Goal: Information Seeking & Learning: Learn about a topic

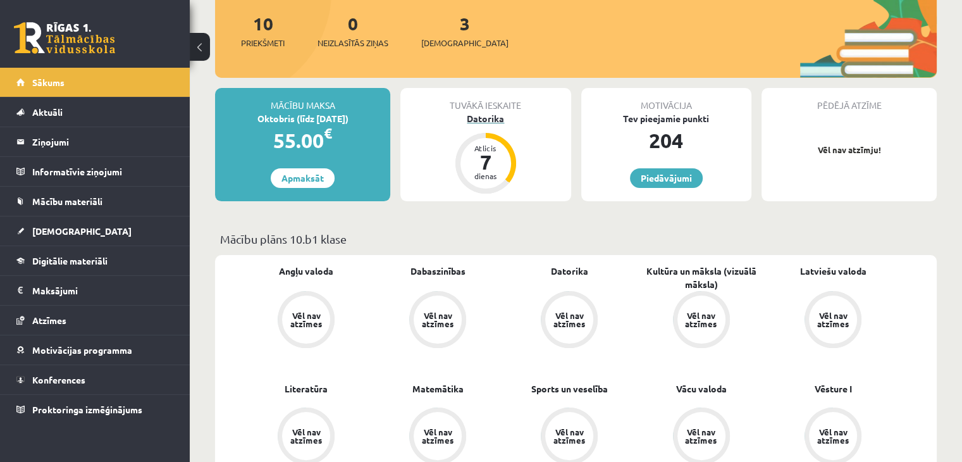
scroll to position [157, 0]
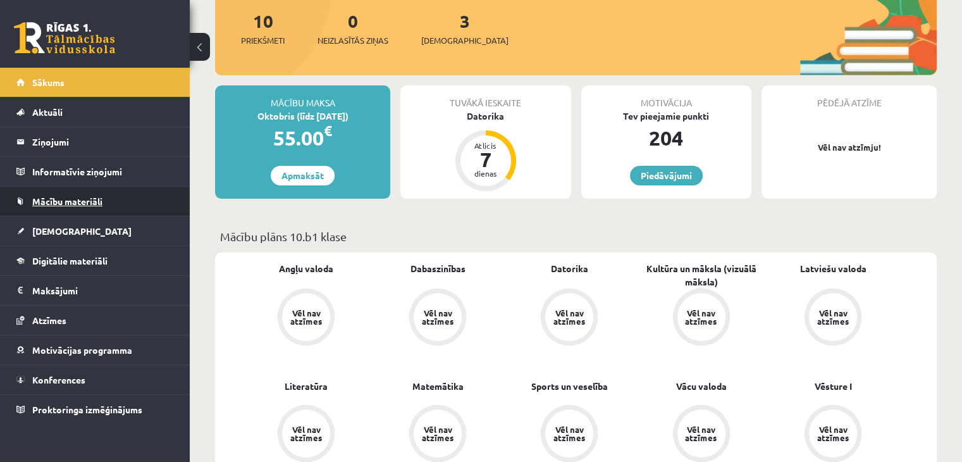
click at [78, 207] on link "Mācību materiāli" at bounding box center [95, 201] width 158 height 29
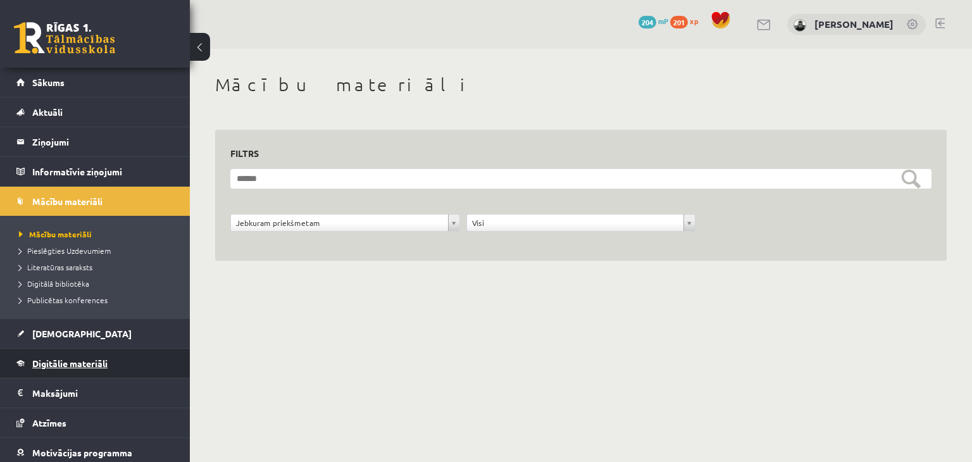
click at [58, 352] on link "Digitālie materiāli" at bounding box center [95, 363] width 158 height 29
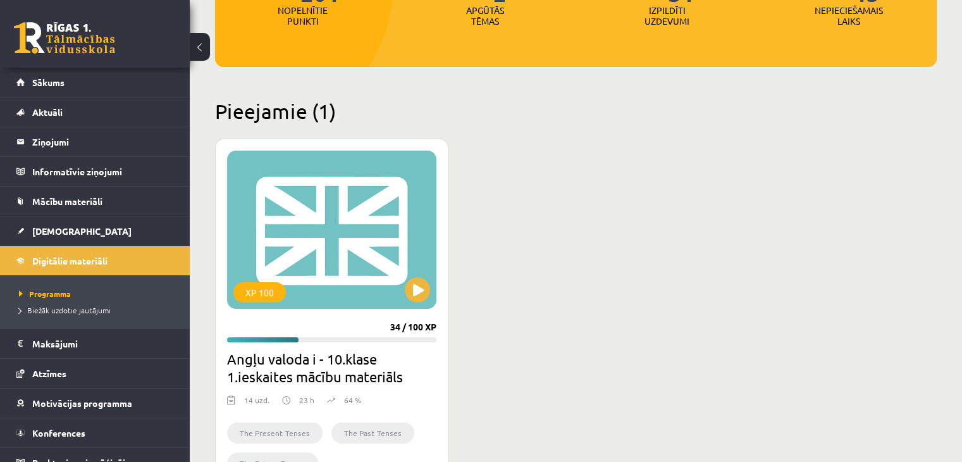
scroll to position [223, 0]
click at [285, 308] on div "XP 100 34 / 100 XP Angļu valoda i - 10.klase 1.ieskaites mācību materiāls 14 uz…" at bounding box center [332, 319] width 234 height 363
click at [266, 293] on div "XP 100" at bounding box center [260, 292] width 53 height 20
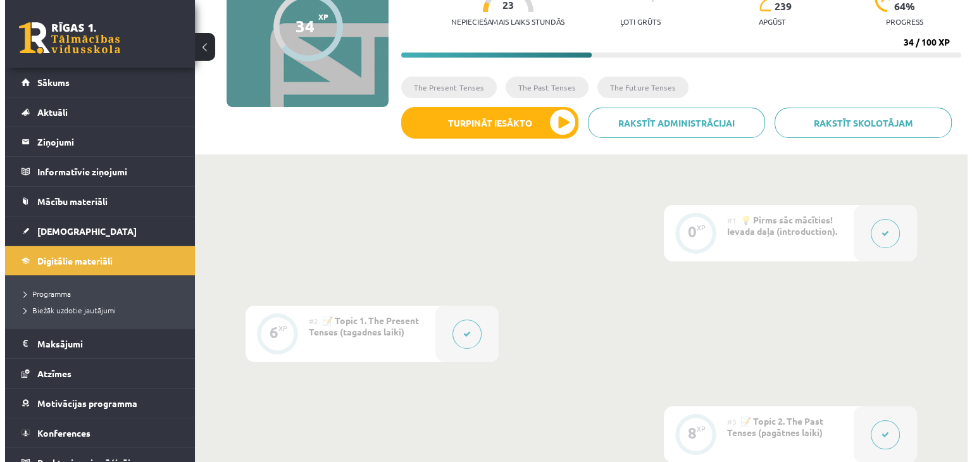
scroll to position [153, 0]
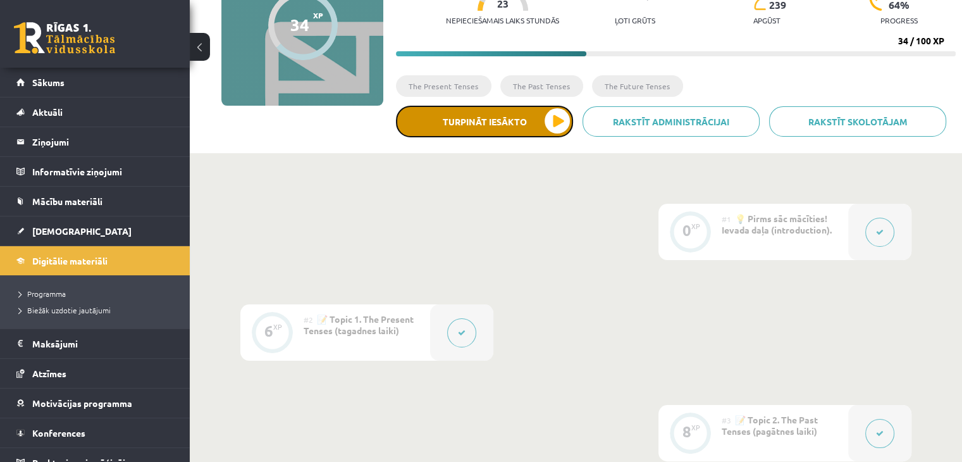
click at [530, 134] on button "Turpināt iesākto" at bounding box center [484, 122] width 177 height 32
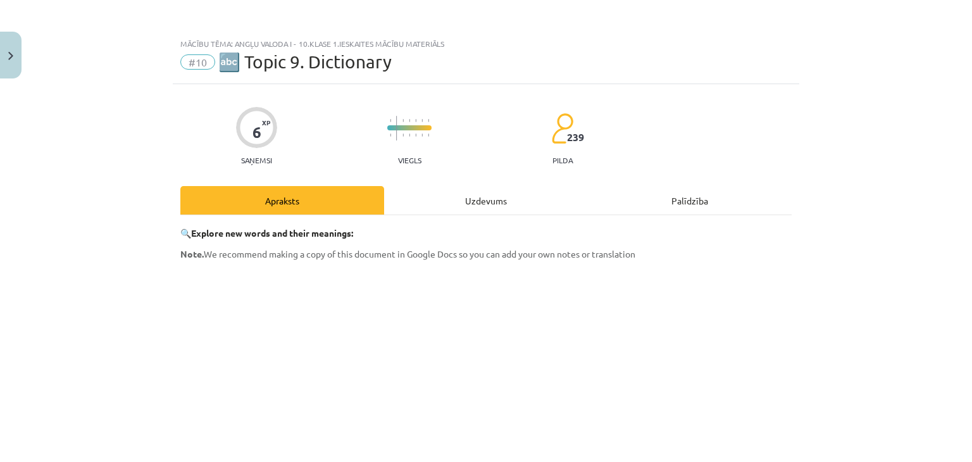
scroll to position [355, 0]
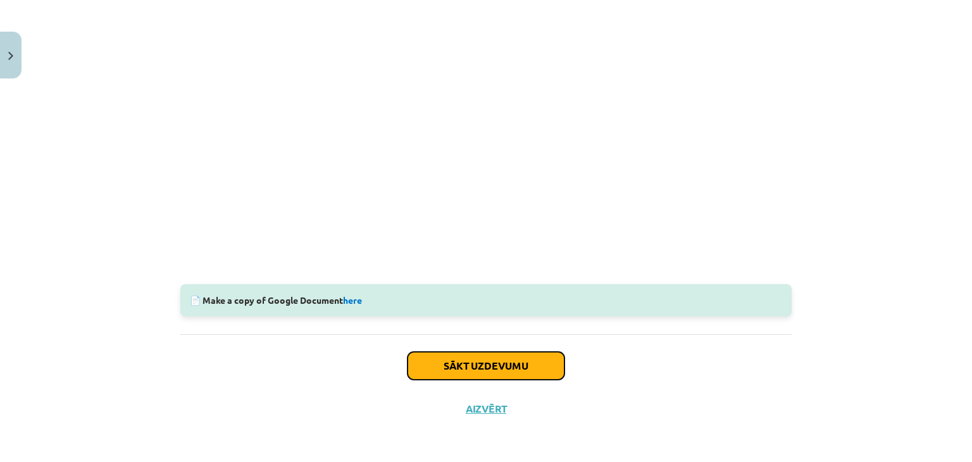
click at [480, 370] on button "Sākt uzdevumu" at bounding box center [486, 366] width 157 height 28
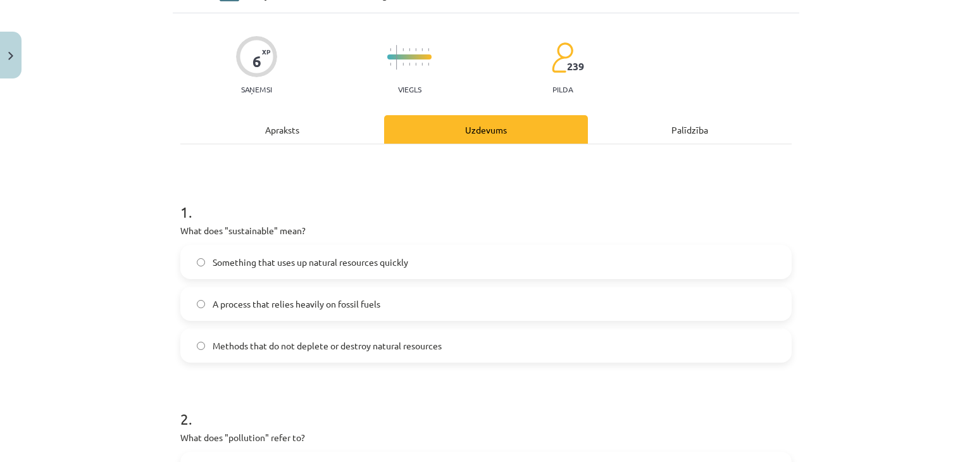
scroll to position [32, 0]
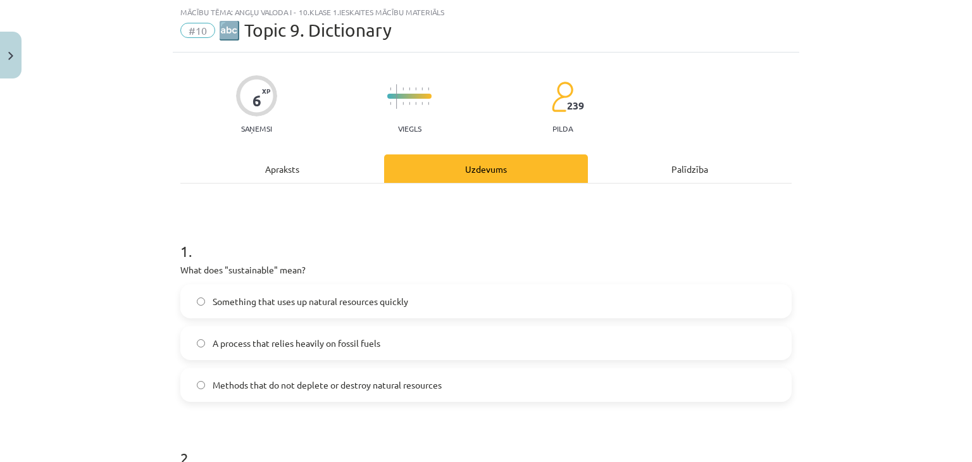
click at [268, 161] on div "Apraksts" at bounding box center [282, 168] width 204 height 28
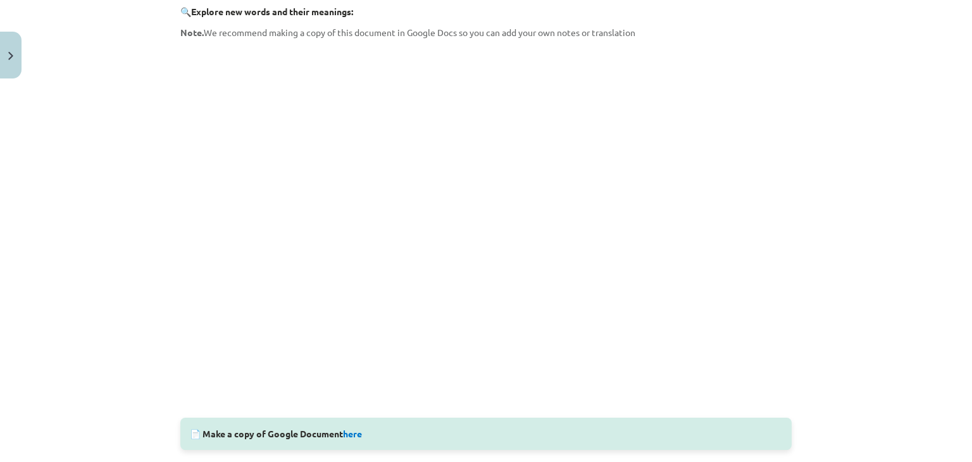
scroll to position [0, 0]
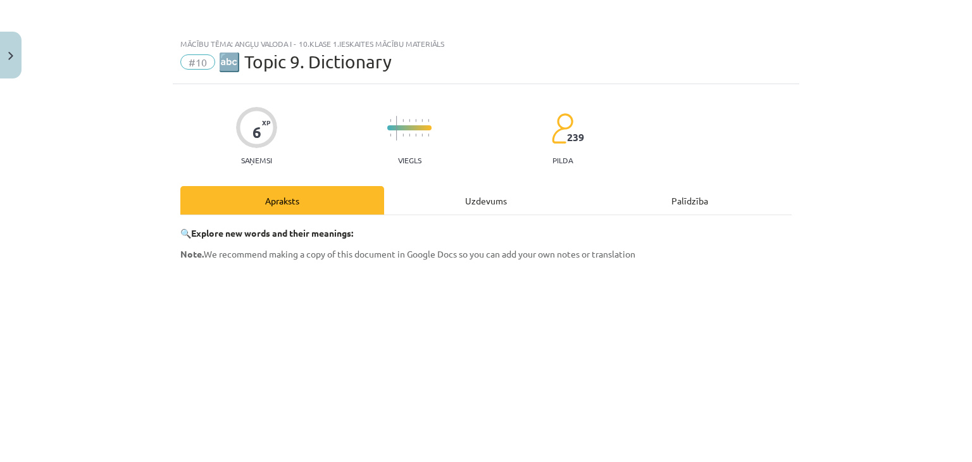
click at [489, 202] on div "Uzdevums" at bounding box center [486, 200] width 204 height 28
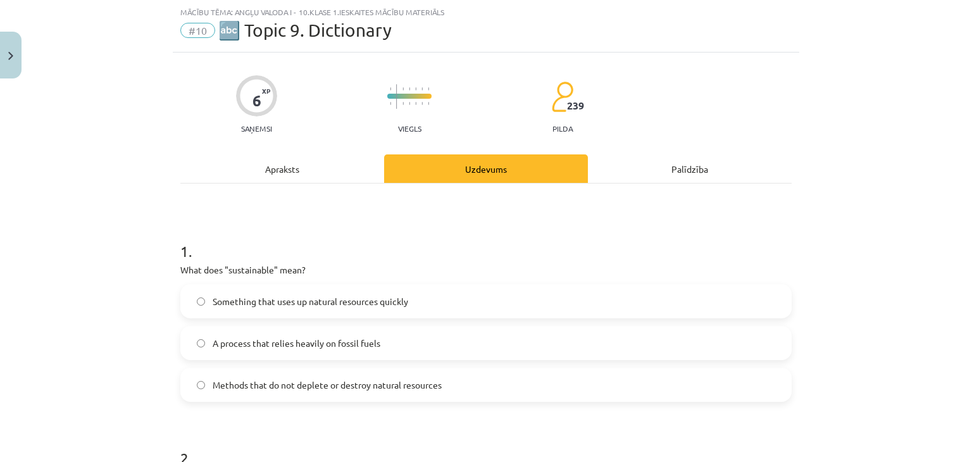
click at [504, 385] on label "Methods that do not deplete or destroy natural resources" at bounding box center [486, 385] width 609 height 32
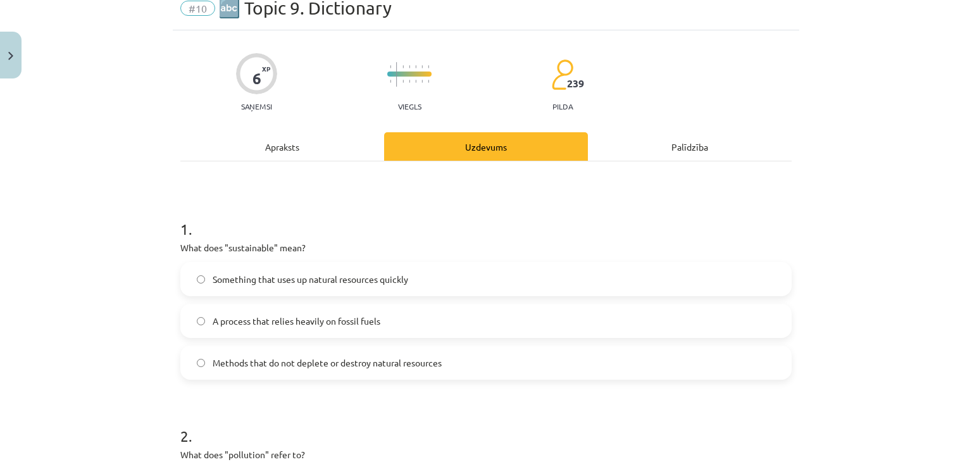
scroll to position [30, 0]
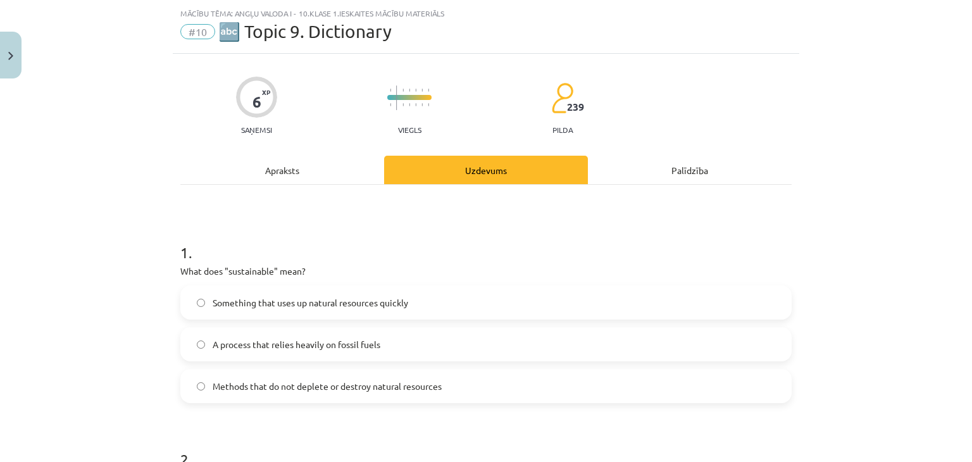
click at [274, 178] on div "Apraksts" at bounding box center [282, 170] width 204 height 28
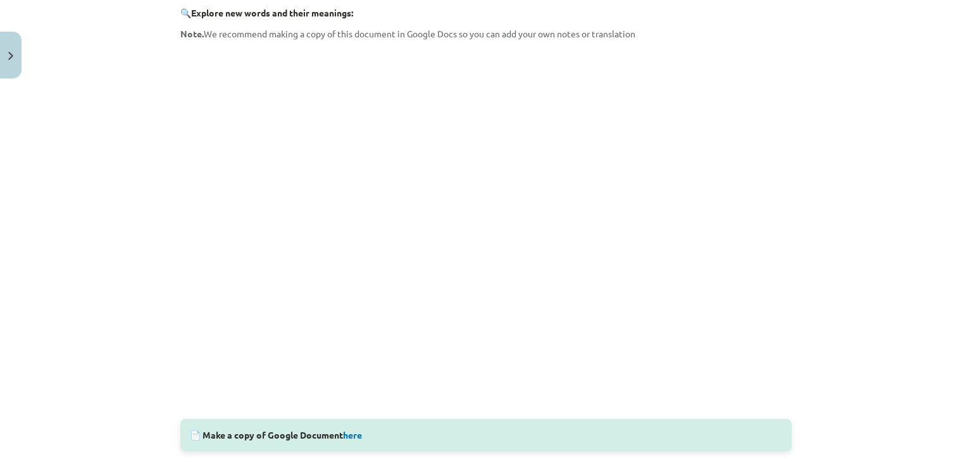
scroll to position [0, 0]
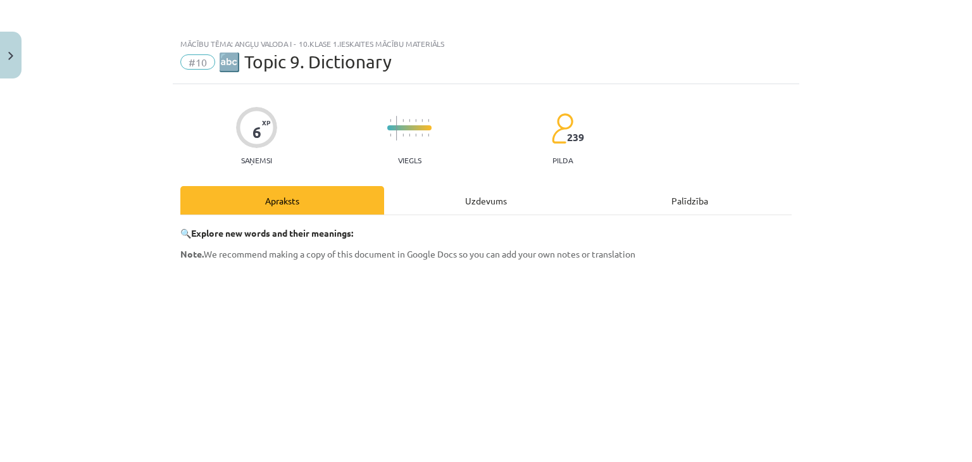
click at [494, 192] on div "Uzdevums" at bounding box center [486, 200] width 204 height 28
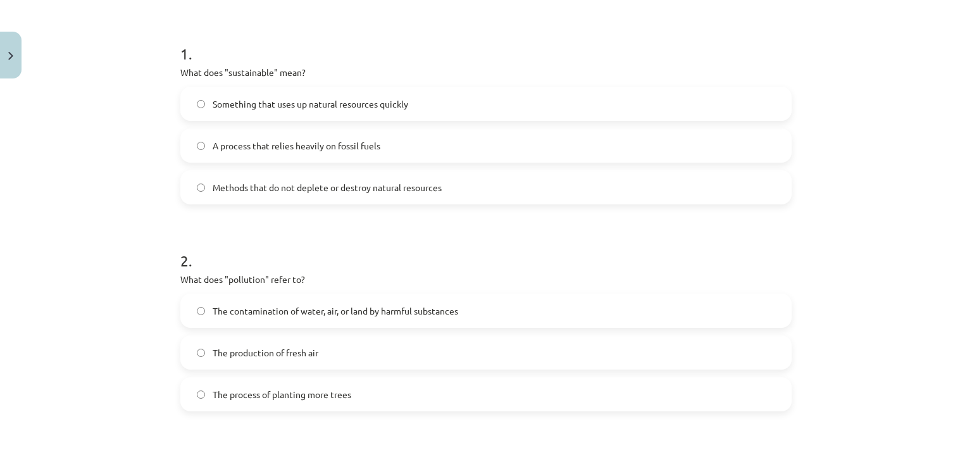
scroll to position [241, 0]
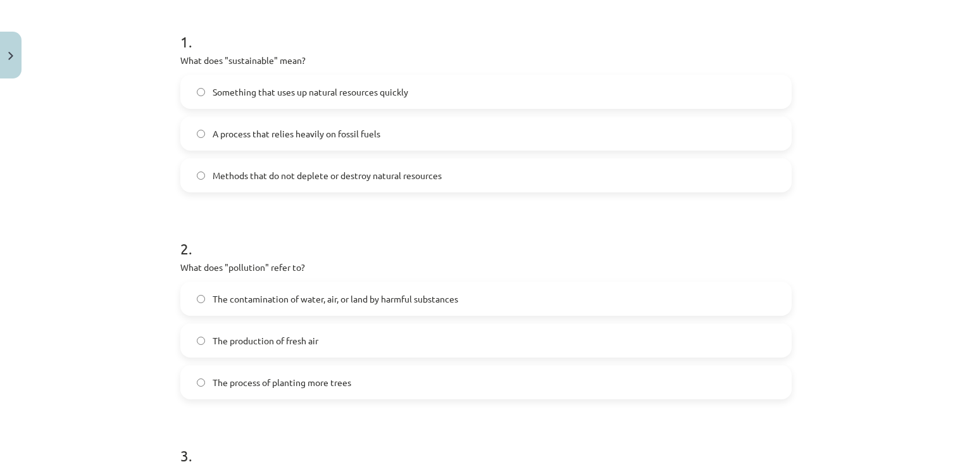
click at [273, 294] on span "The contamination of water, air, or land by harmful substances" at bounding box center [336, 298] width 246 height 13
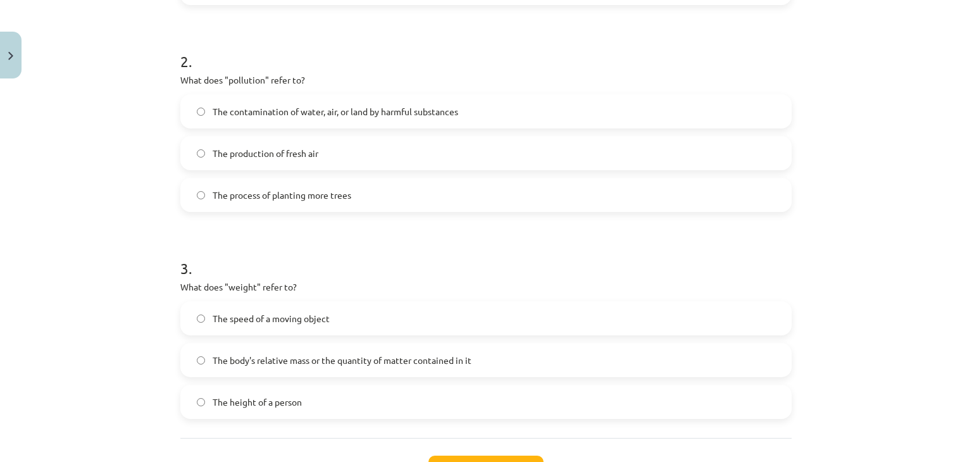
scroll to position [429, 0]
click at [306, 358] on span "The body's relative mass or the quantity of matter contained in it" at bounding box center [342, 359] width 259 height 13
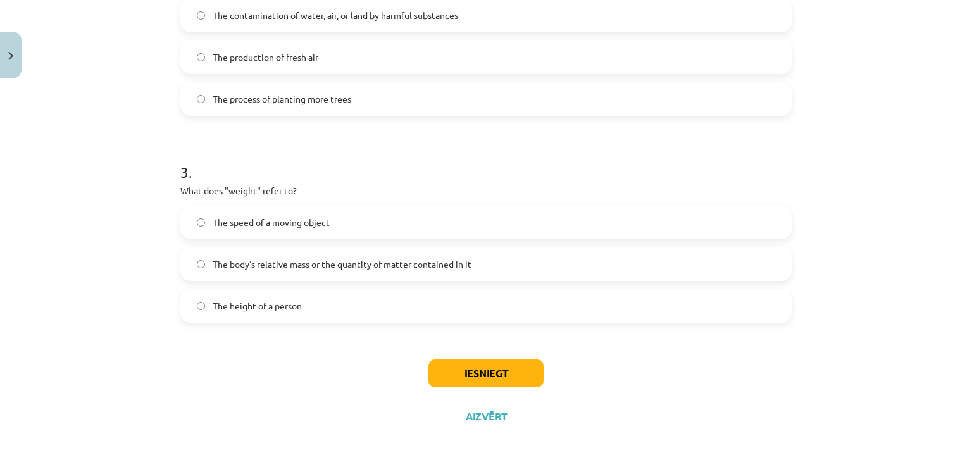
scroll to position [532, 0]
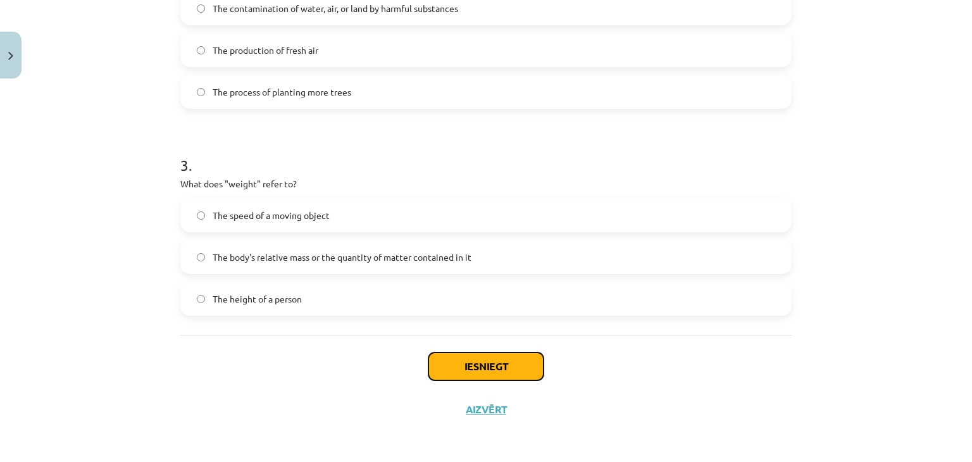
click at [506, 367] on button "Iesniegt" at bounding box center [485, 366] width 115 height 28
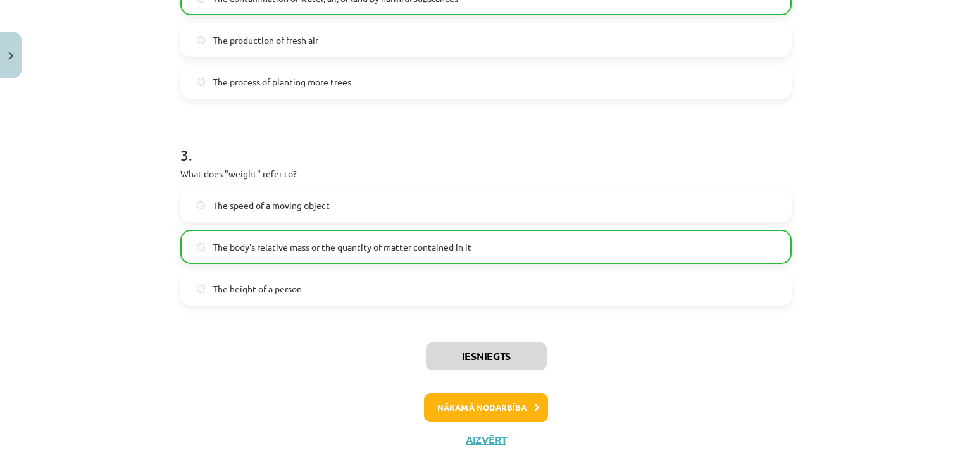
scroll to position [572, 0]
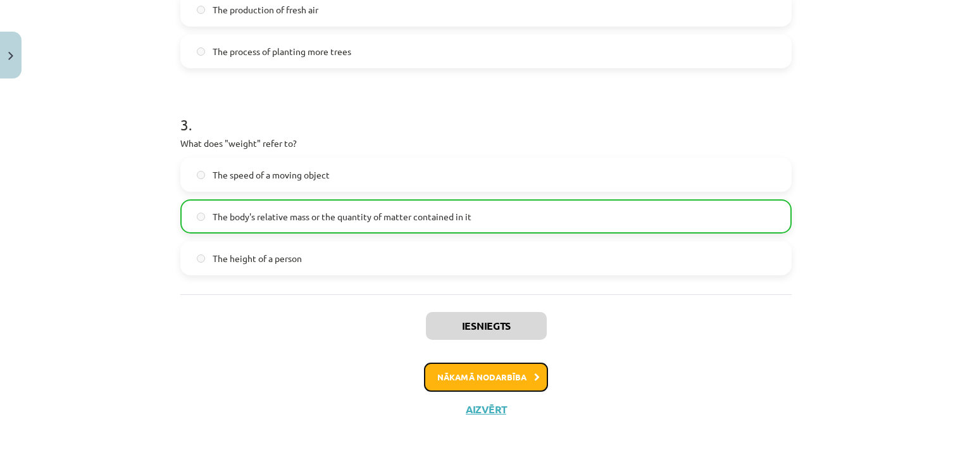
click at [473, 375] on button "Nākamā nodarbība" at bounding box center [486, 377] width 124 height 29
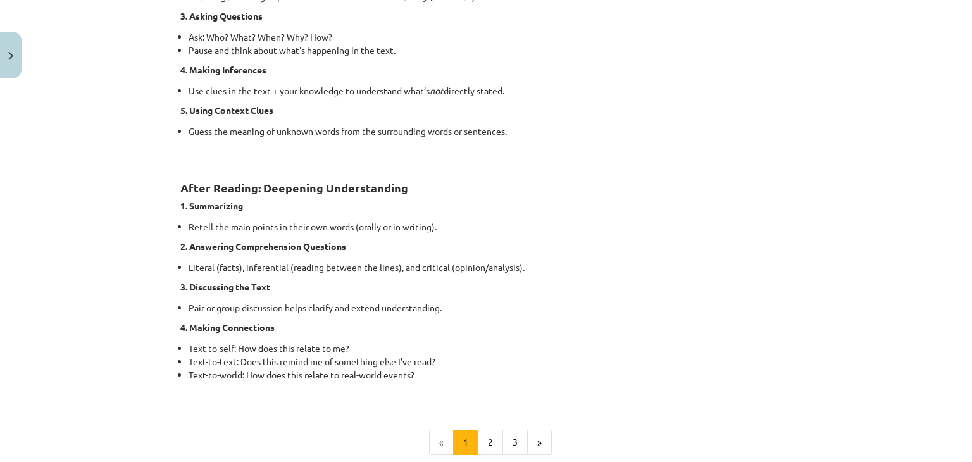
scroll to position [857, 0]
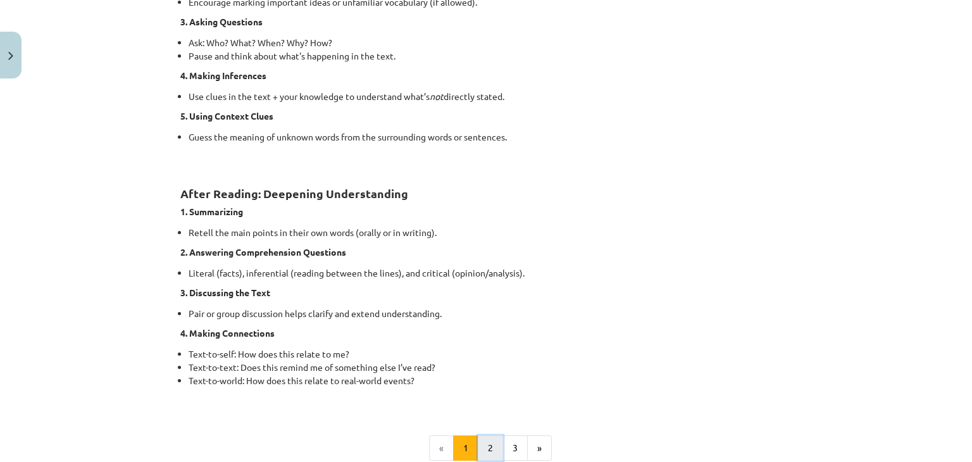
click at [483, 444] on button "2" at bounding box center [490, 447] width 25 height 25
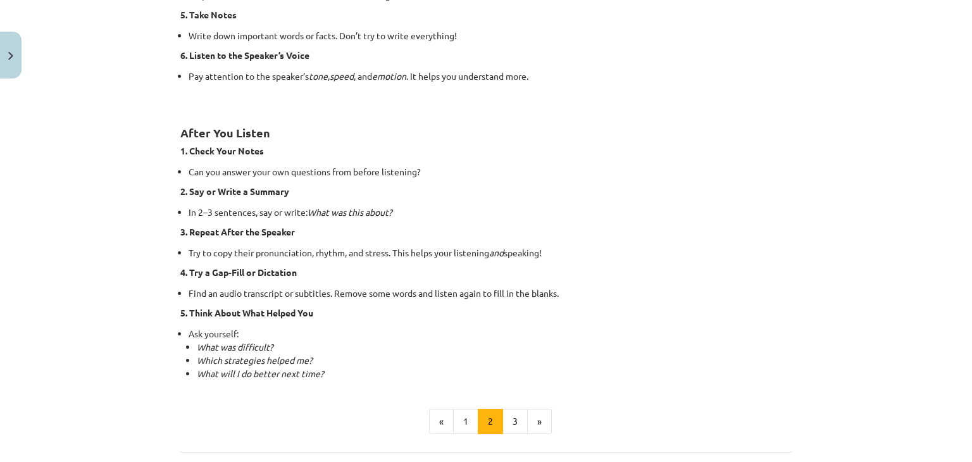
scroll to position [791, 0]
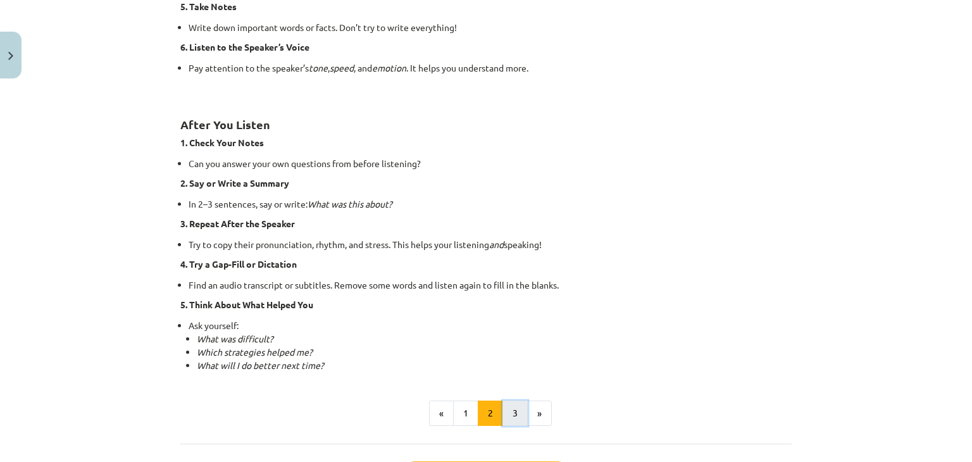
click at [506, 413] on button "3" at bounding box center [514, 413] width 25 height 25
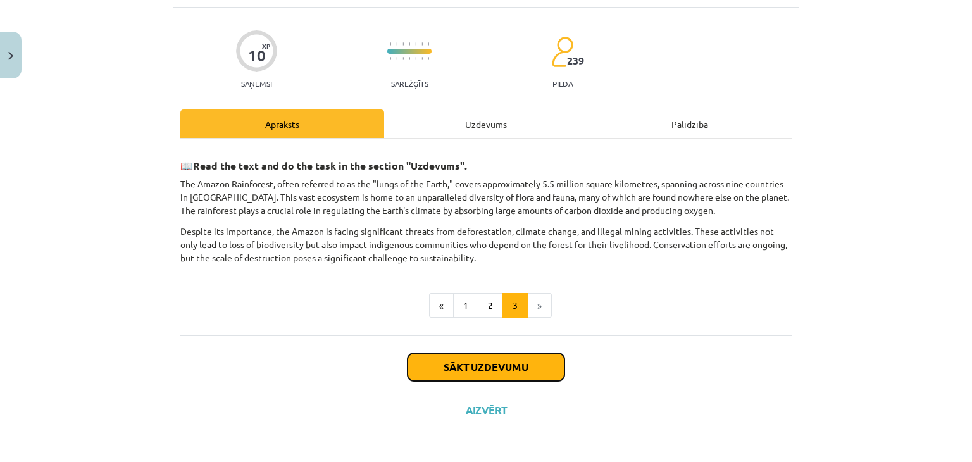
click at [454, 373] on button "Sākt uzdevumu" at bounding box center [486, 367] width 157 height 28
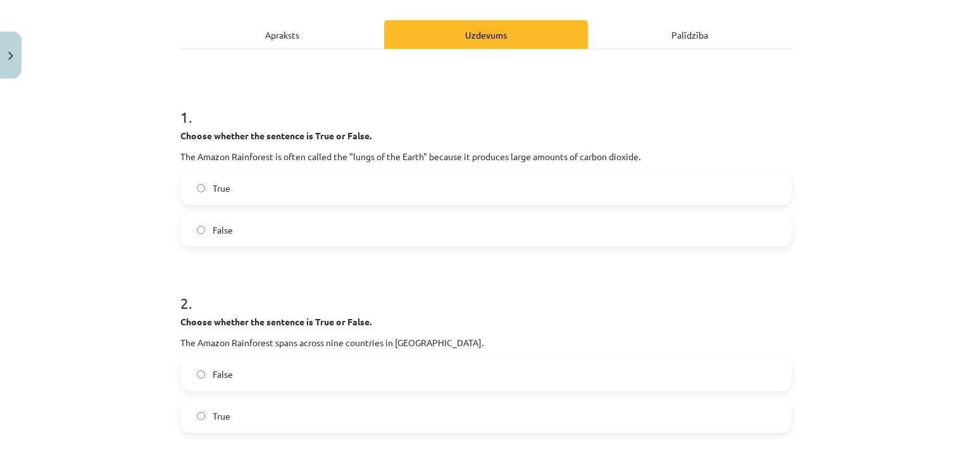
scroll to position [174, 0]
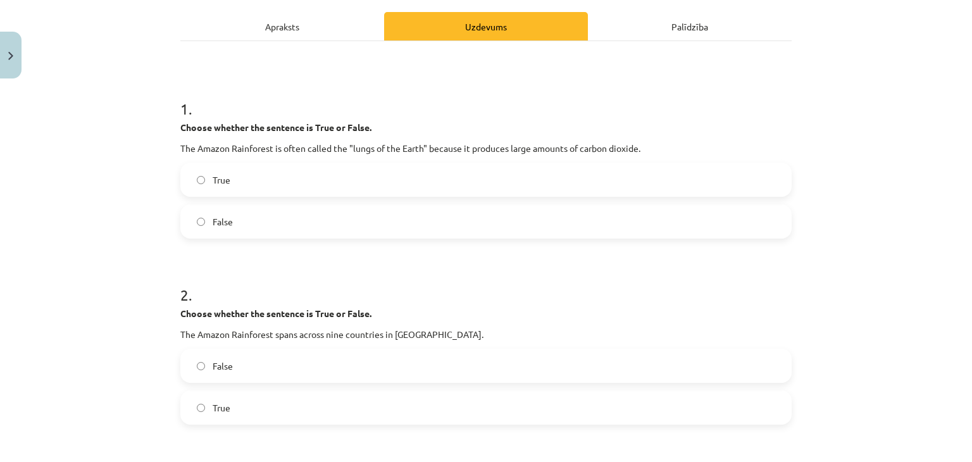
click at [206, 411] on label "True" at bounding box center [486, 408] width 609 height 32
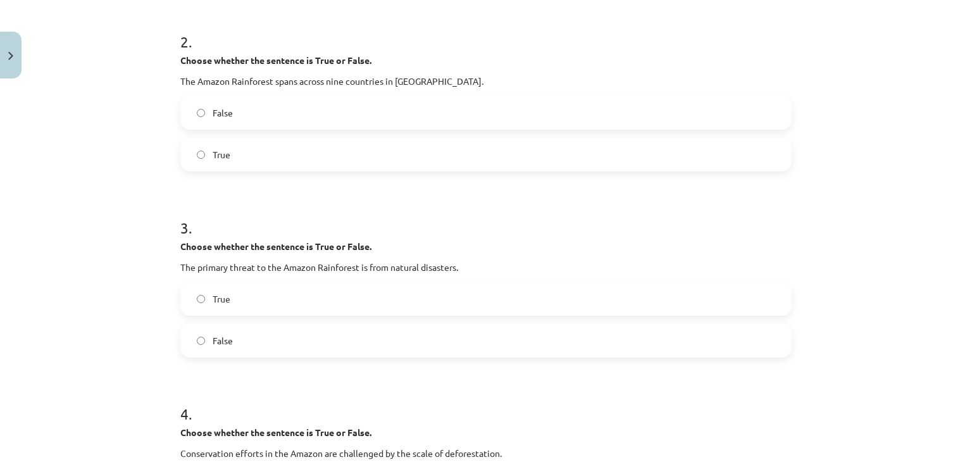
scroll to position [428, 0]
click at [247, 305] on label "True" at bounding box center [486, 298] width 609 height 32
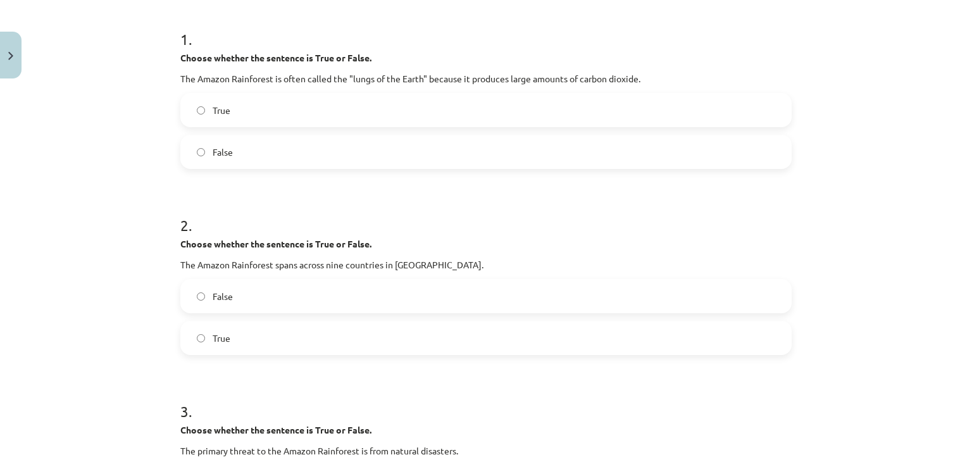
scroll to position [0, 0]
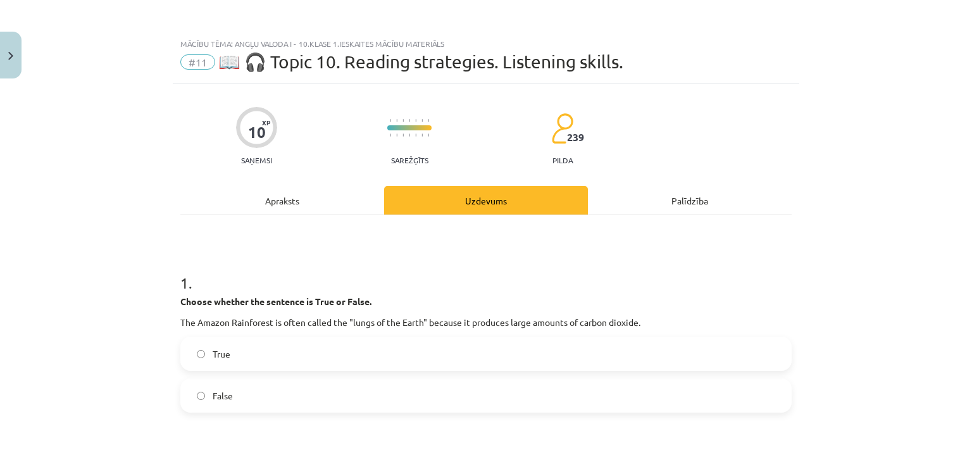
click at [282, 205] on div "Apraksts" at bounding box center [282, 200] width 204 height 28
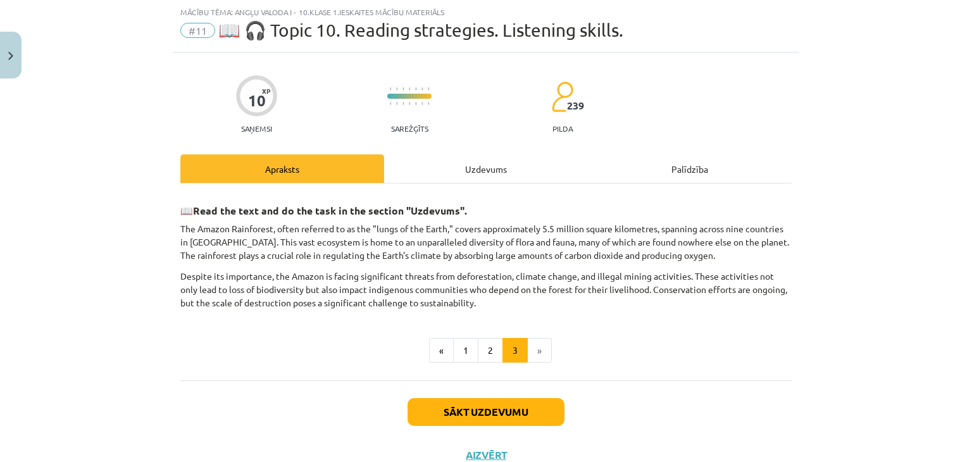
click at [499, 166] on div "Uzdevums" at bounding box center [486, 168] width 204 height 28
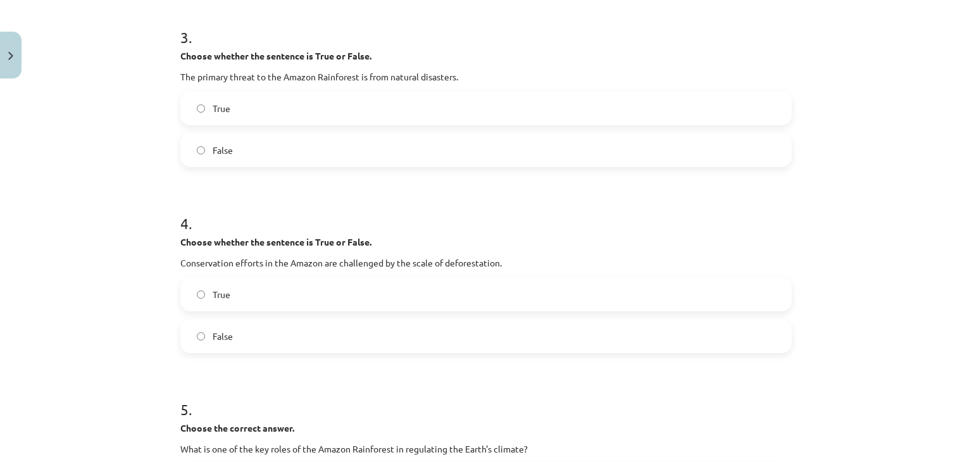
scroll to position [619, 0]
click at [221, 328] on span "False" at bounding box center [223, 334] width 20 height 13
click at [194, 303] on label "True" at bounding box center [486, 293] width 609 height 32
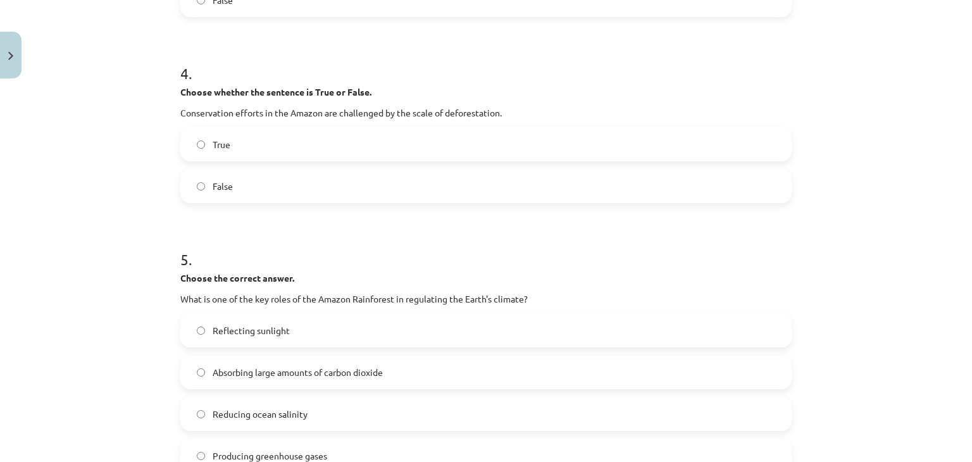
scroll to position [783, 0]
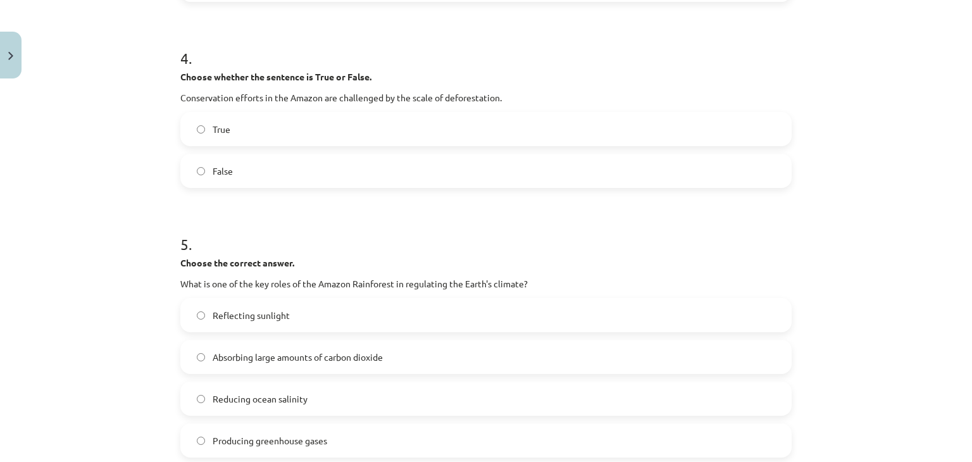
click at [248, 364] on label "Absorbing large amounts of carbon dioxide" at bounding box center [486, 357] width 609 height 32
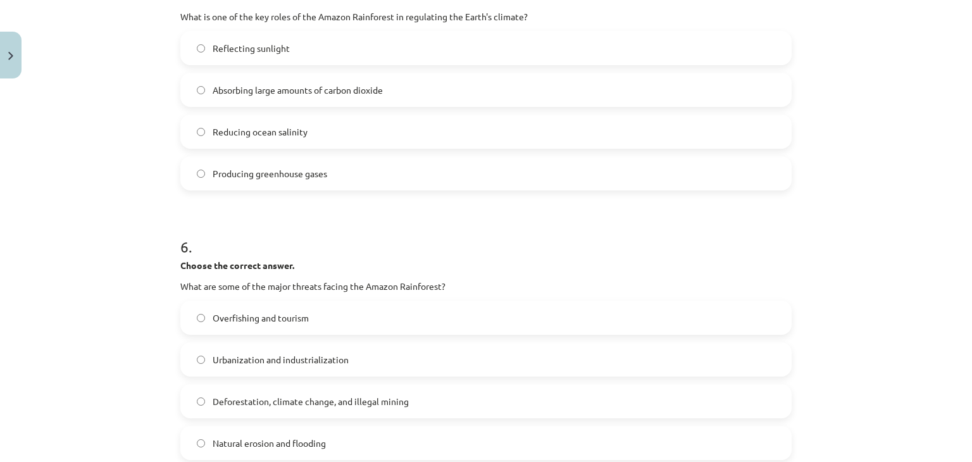
scroll to position [1056, 0]
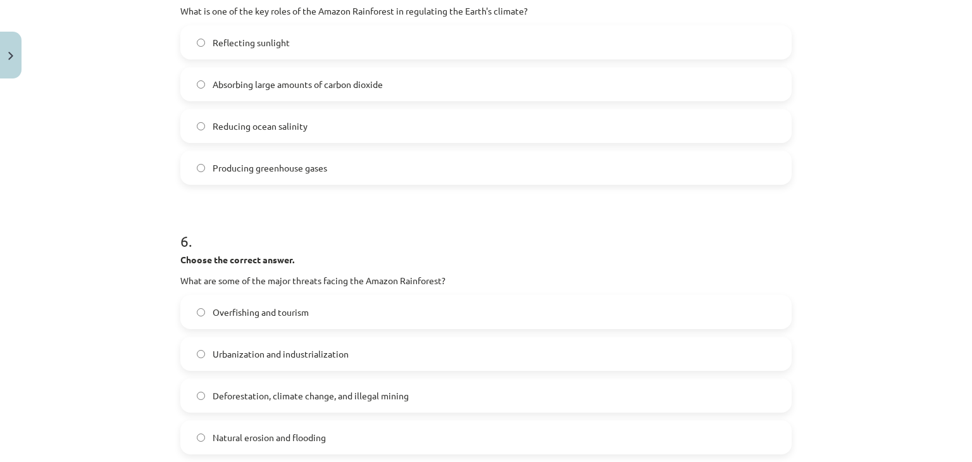
click at [200, 399] on label "Deforestation, climate change, and illegal mining" at bounding box center [486, 396] width 609 height 32
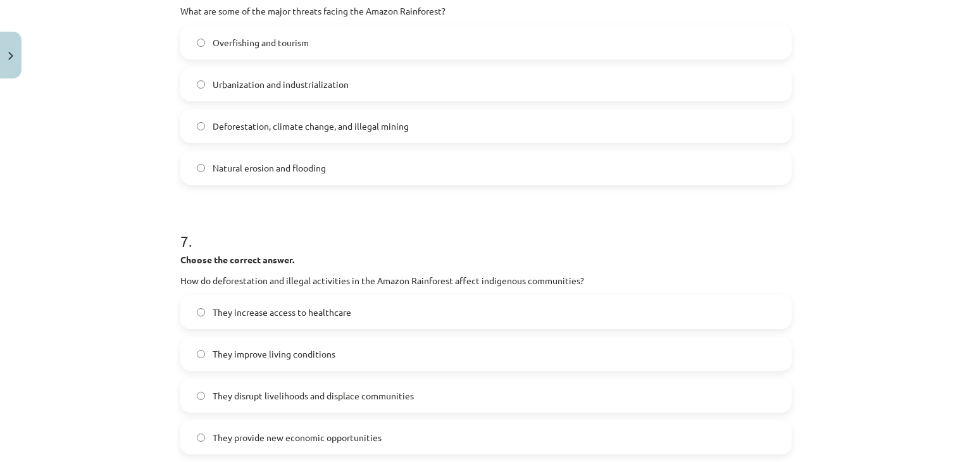
scroll to position [1328, 0]
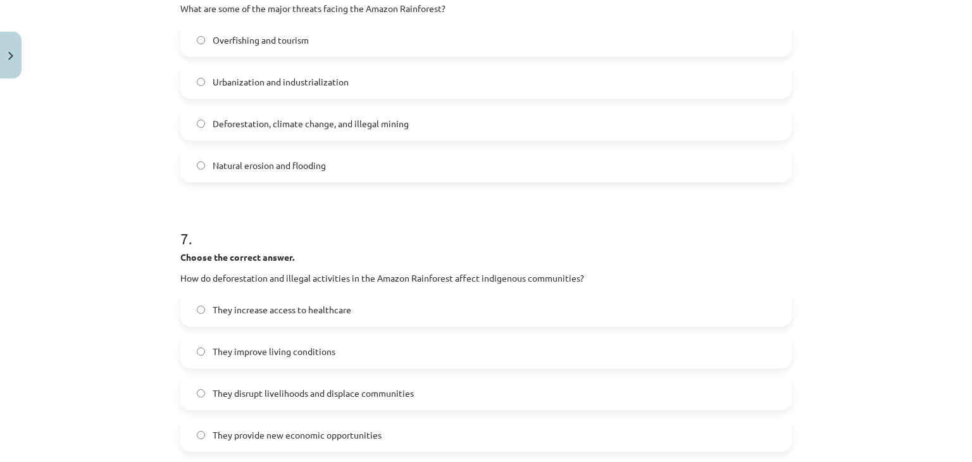
click at [221, 401] on label "They disrupt livelihoods and displace communities" at bounding box center [486, 393] width 609 height 32
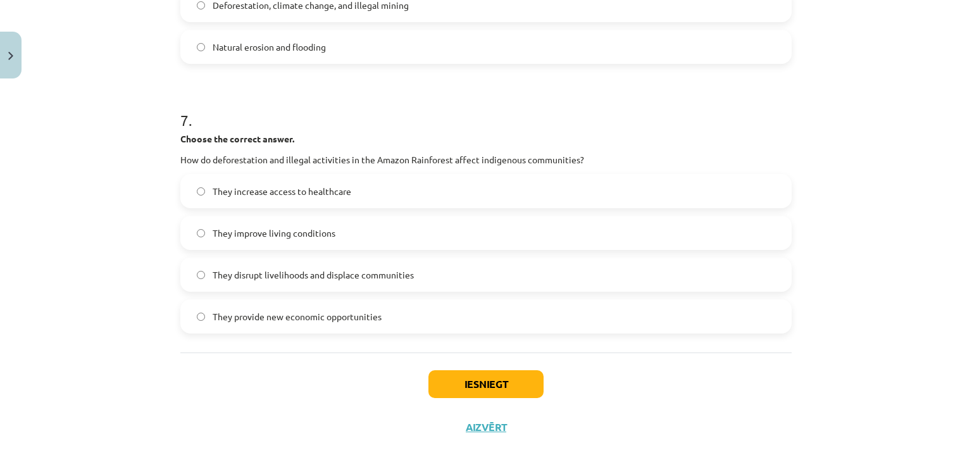
scroll to position [1447, 0]
click at [448, 383] on button "Iesniegt" at bounding box center [485, 383] width 115 height 28
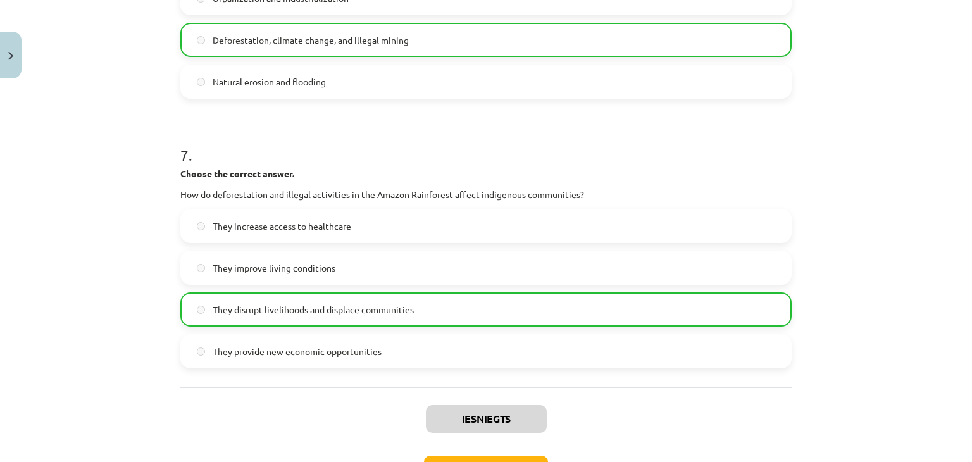
scroll to position [1504, 0]
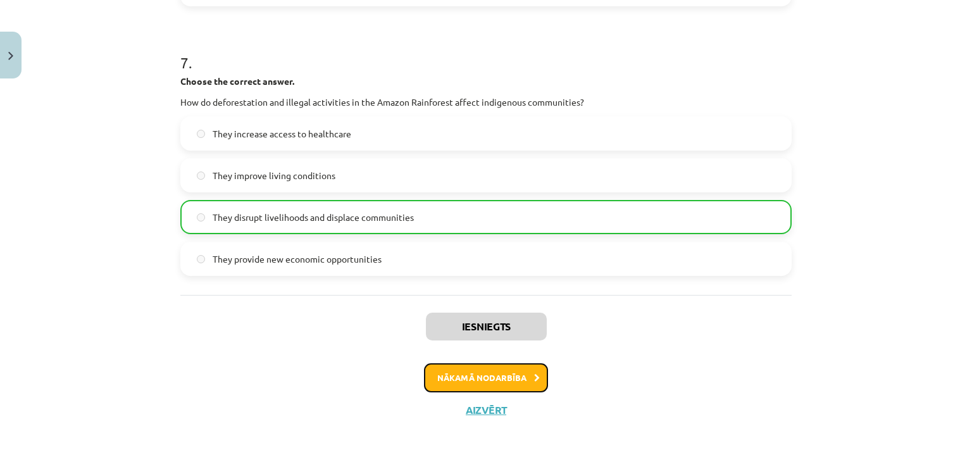
click at [468, 378] on button "Nākamā nodarbība" at bounding box center [486, 377] width 124 height 29
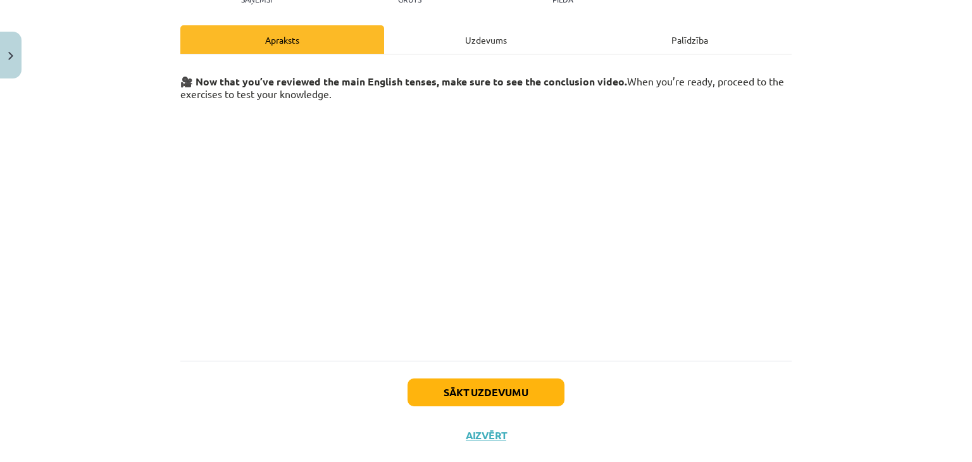
scroll to position [165, 0]
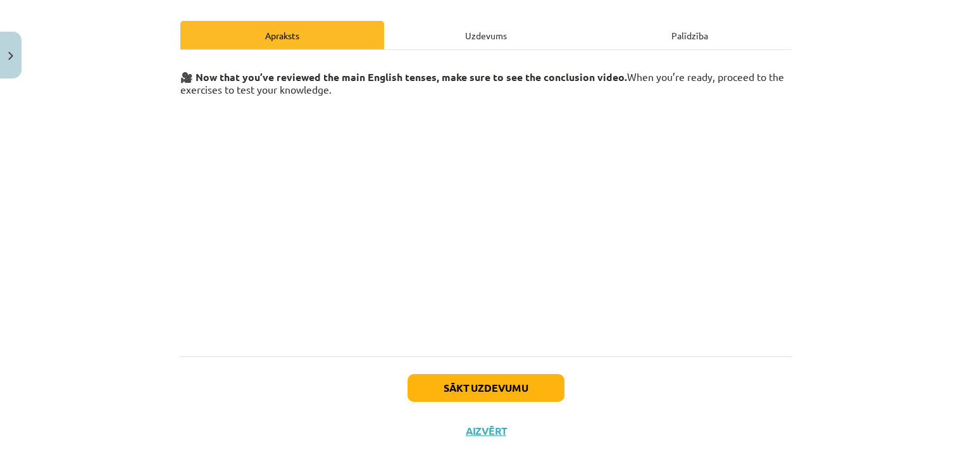
click at [516, 373] on div "Sākt uzdevumu Aizvērt" at bounding box center [485, 400] width 611 height 89
click at [511, 386] on button "Sākt uzdevumu" at bounding box center [486, 388] width 157 height 28
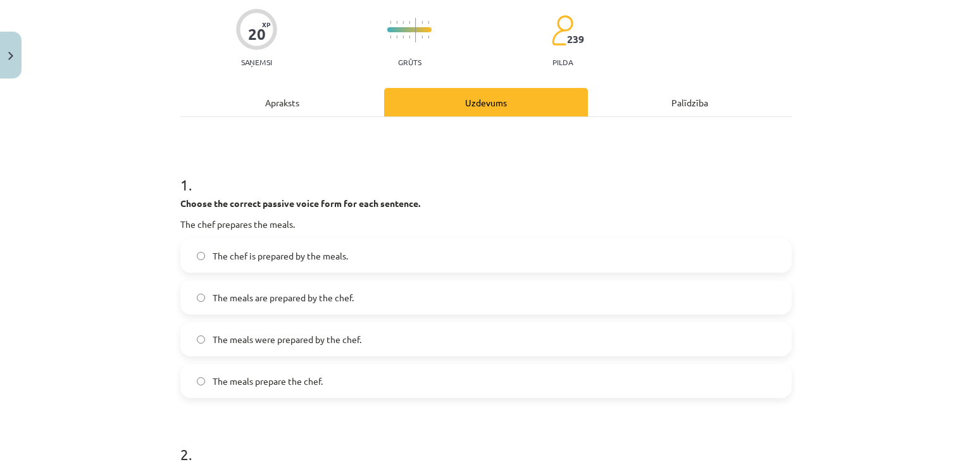
scroll to position [97, 0]
click at [270, 342] on span "The meals were prepared by the chef." at bounding box center [287, 339] width 149 height 13
click at [220, 299] on span "The meals are prepared by the chef." at bounding box center [283, 298] width 141 height 13
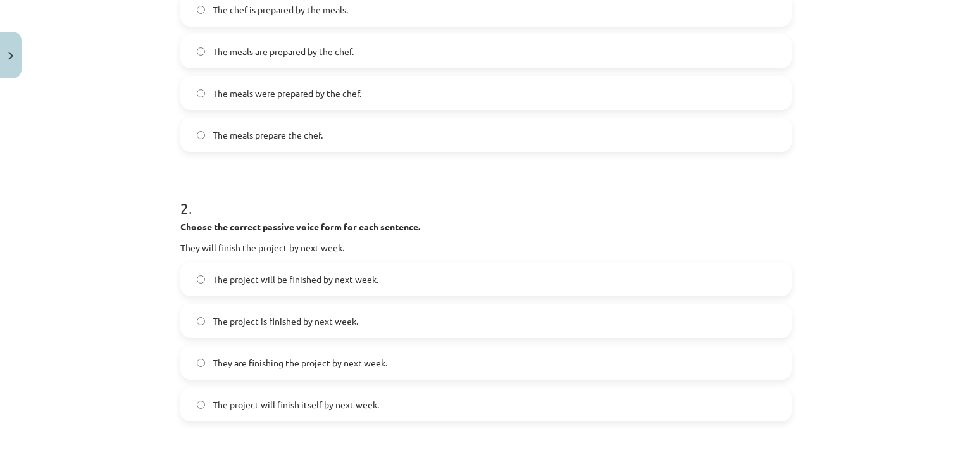
scroll to position [348, 0]
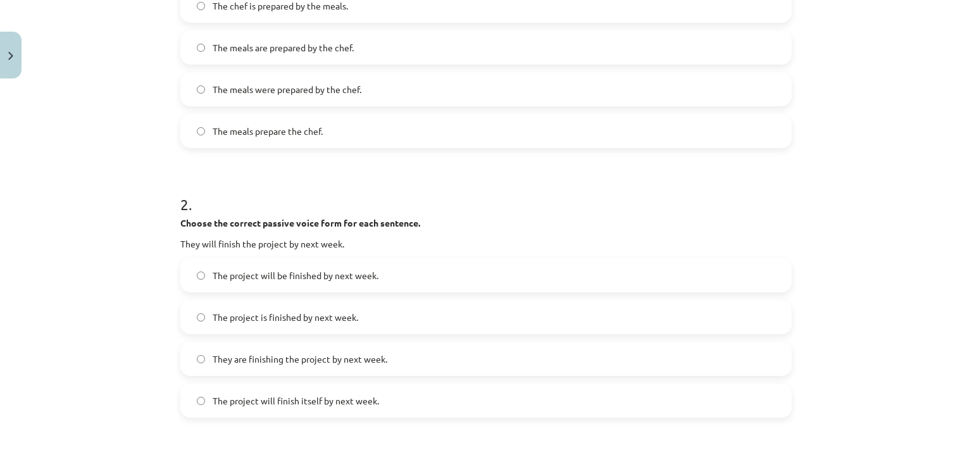
click at [65, 401] on div "Mācību tēma: Angļu valoda i - 10.klase 1.ieskaites mācību materiāls #12 ✅ Final…" at bounding box center [486, 231] width 972 height 462
click at [234, 280] on span "The project will be finished by next week." at bounding box center [296, 275] width 166 height 13
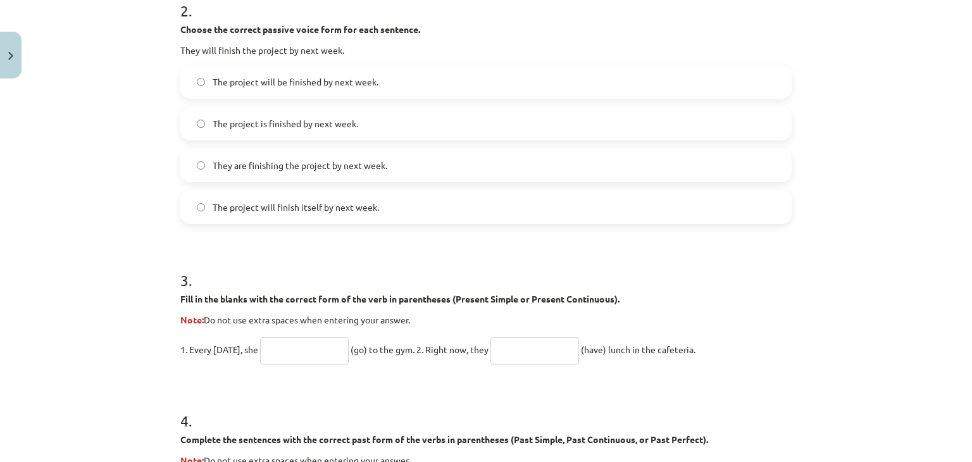
scroll to position [551, 0]
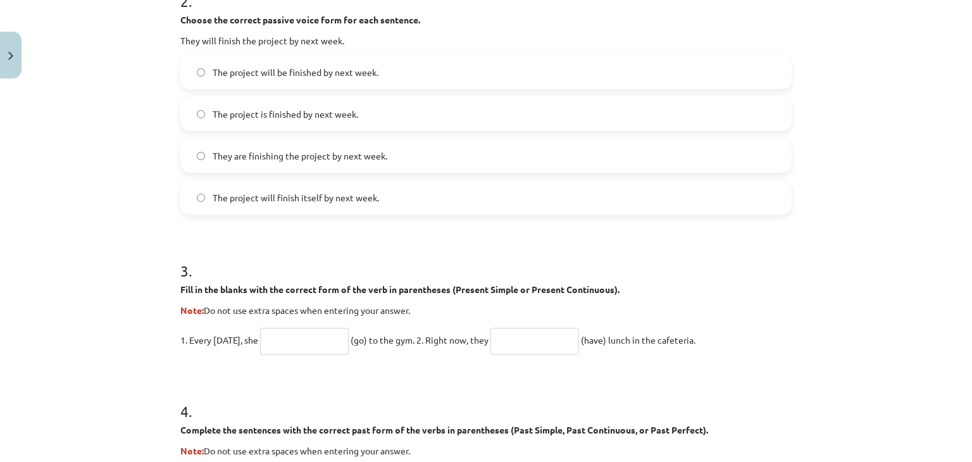
click at [316, 345] on input "text" at bounding box center [304, 341] width 89 height 27
click at [316, 345] on input "****" at bounding box center [304, 341] width 89 height 27
type input "****"
click at [511, 347] on input "text" at bounding box center [534, 341] width 89 height 27
type input "**********"
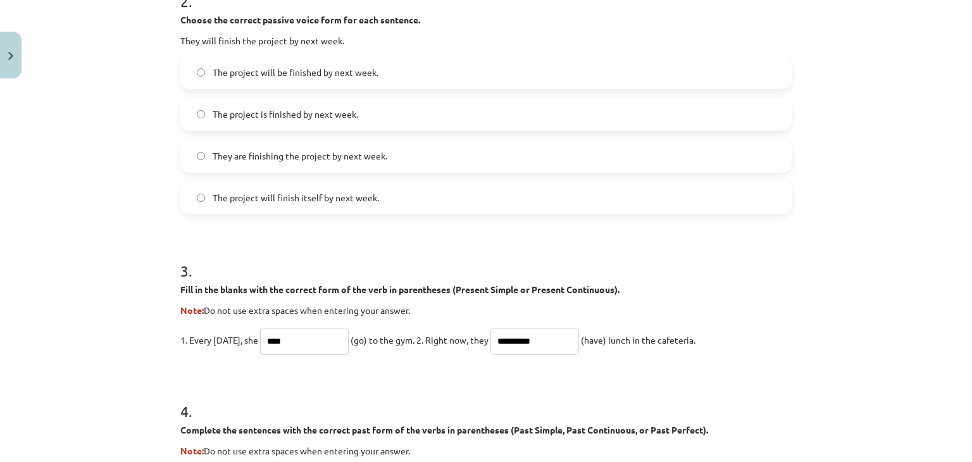
click at [499, 381] on h1 "4 ." at bounding box center [485, 399] width 611 height 39
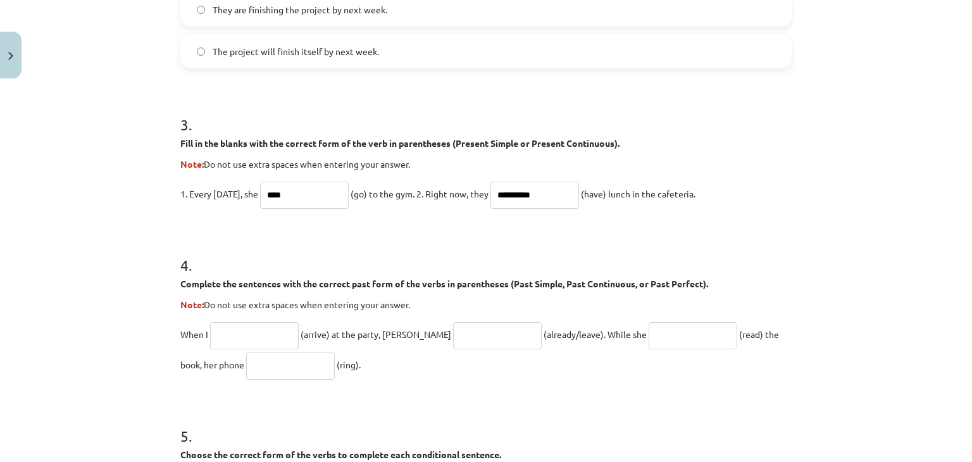
scroll to position [708, 0]
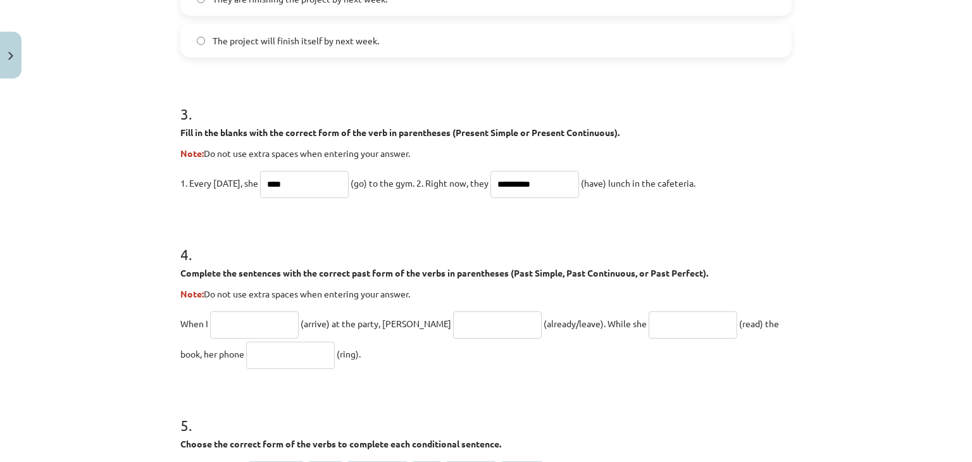
click at [278, 319] on input "text" at bounding box center [254, 324] width 89 height 27
type input "*******"
click at [453, 326] on input "text" at bounding box center [497, 324] width 89 height 27
click at [649, 321] on input "text" at bounding box center [693, 324] width 89 height 27
type input "**********"
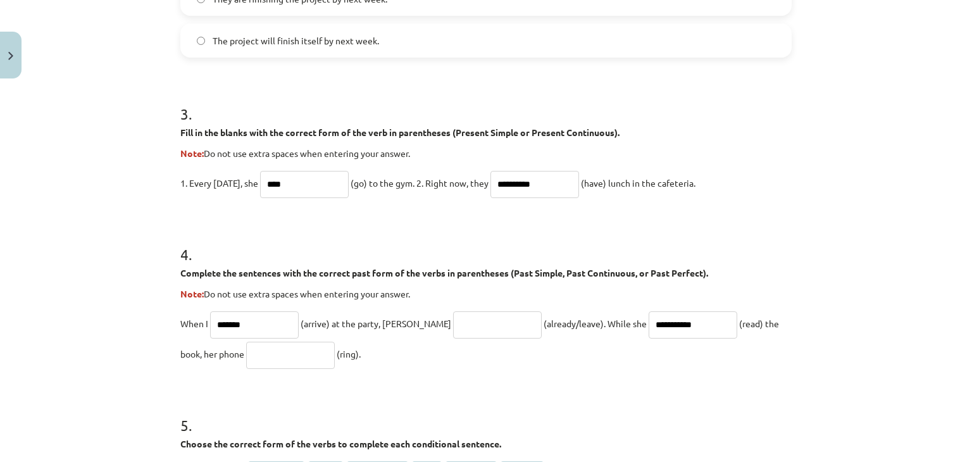
click at [630, 395] on h1 "5 ." at bounding box center [485, 413] width 611 height 39
click at [271, 364] on input "text" at bounding box center [290, 355] width 89 height 27
type input "****"
click at [453, 320] on input "text" at bounding box center [497, 324] width 89 height 27
type input "**********"
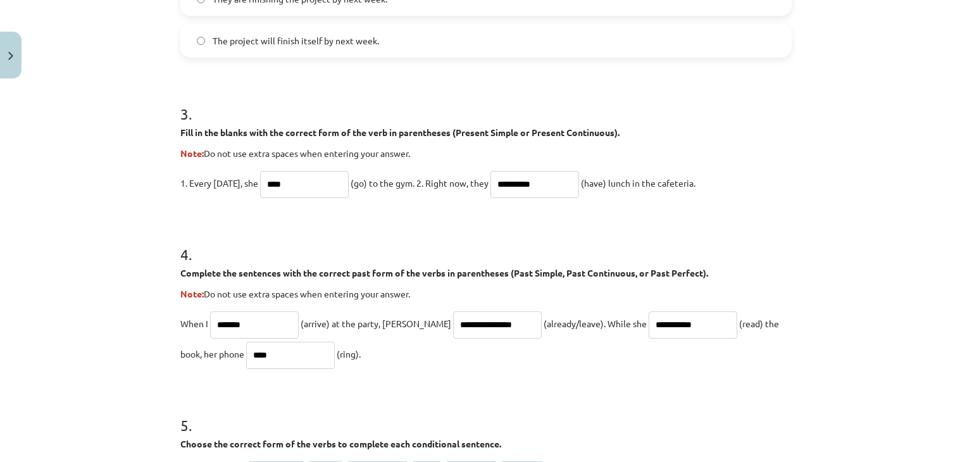
click at [433, 388] on form "**********" at bounding box center [485, 121] width 611 height 1155
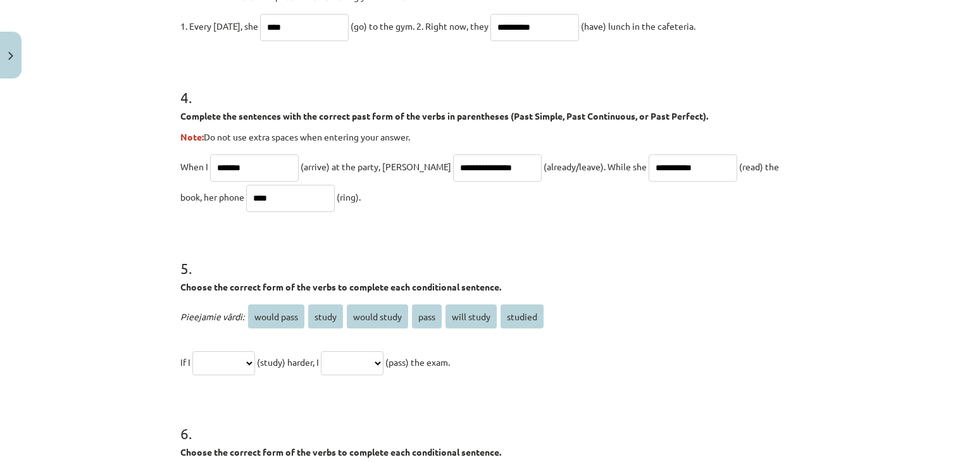
scroll to position [869, 0]
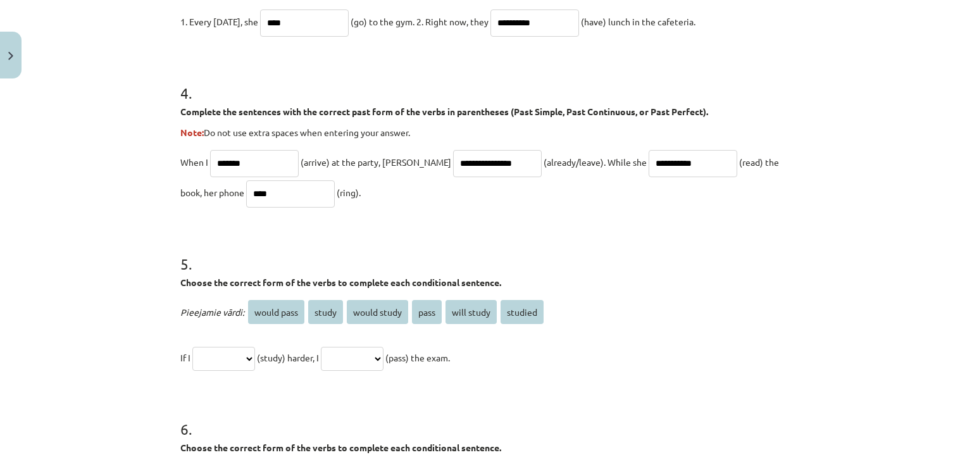
click at [233, 354] on select "**********" at bounding box center [223, 359] width 63 height 24
click at [369, 359] on select "**********" at bounding box center [352, 359] width 63 height 24
select select "**********"
click at [335, 347] on select "**********" at bounding box center [352, 359] width 63 height 24
click at [239, 359] on select "**********" at bounding box center [223, 359] width 63 height 24
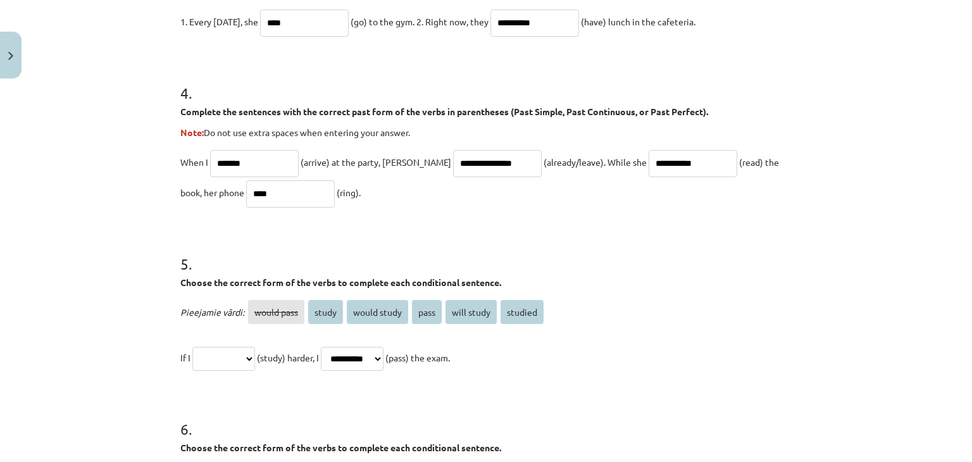
select select "*******"
click at [192, 347] on select "**********" at bounding box center [223, 359] width 63 height 24
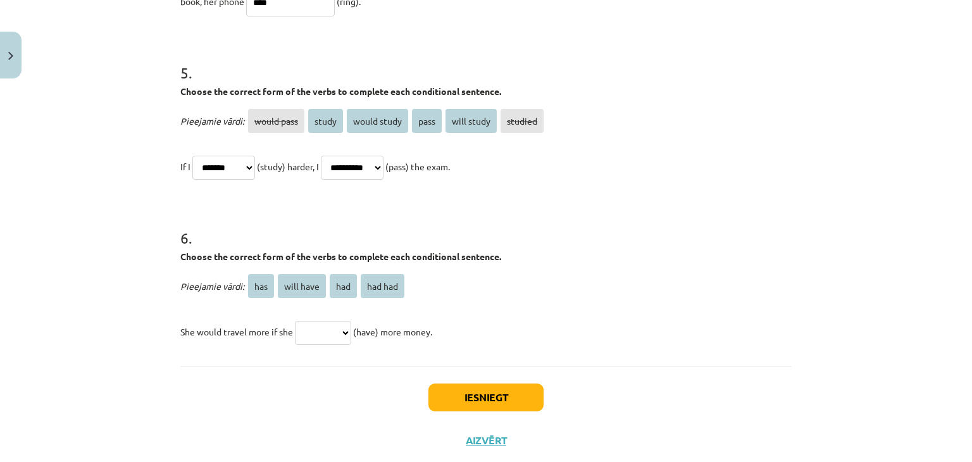
scroll to position [1061, 0]
click at [314, 335] on select "*** ********* *** *******" at bounding box center [323, 332] width 56 height 24
select select "***"
click at [295, 320] on select "*** ********* *** *******" at bounding box center [323, 332] width 56 height 24
click at [454, 389] on button "Iesniegt" at bounding box center [485, 397] width 115 height 28
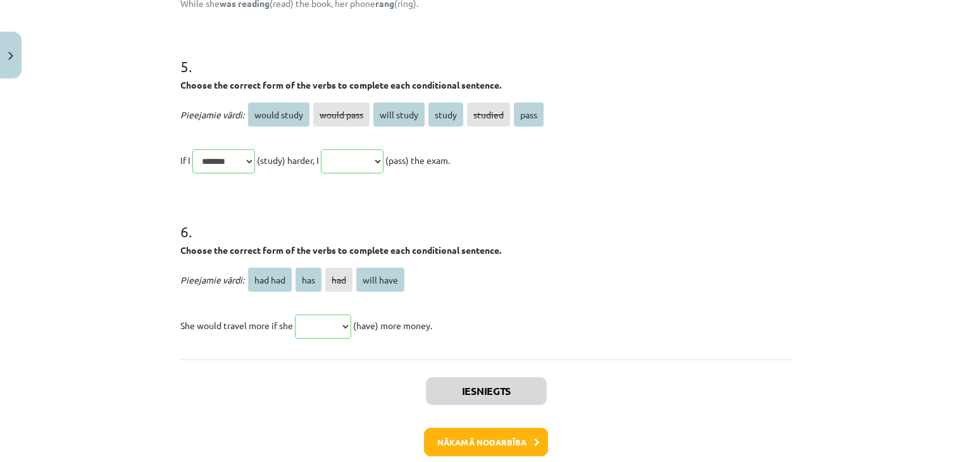
scroll to position [1317, 0]
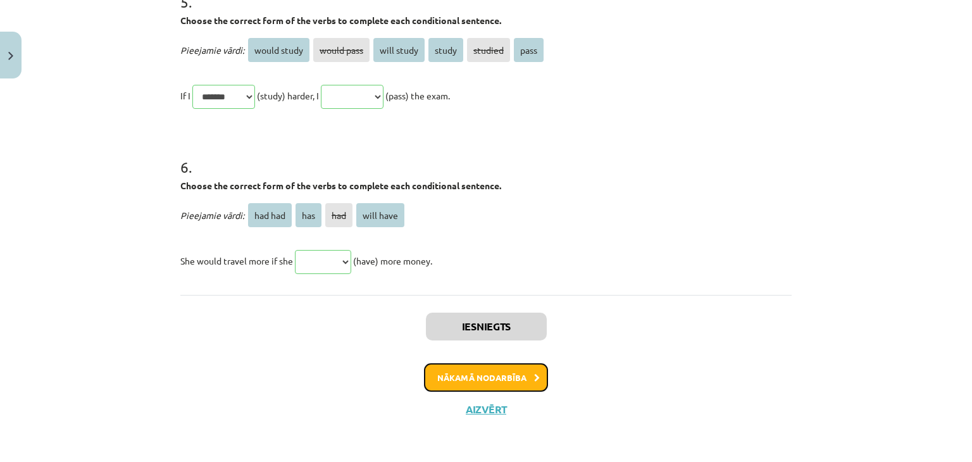
click at [492, 375] on button "Nākamā nodarbība" at bounding box center [486, 377] width 124 height 29
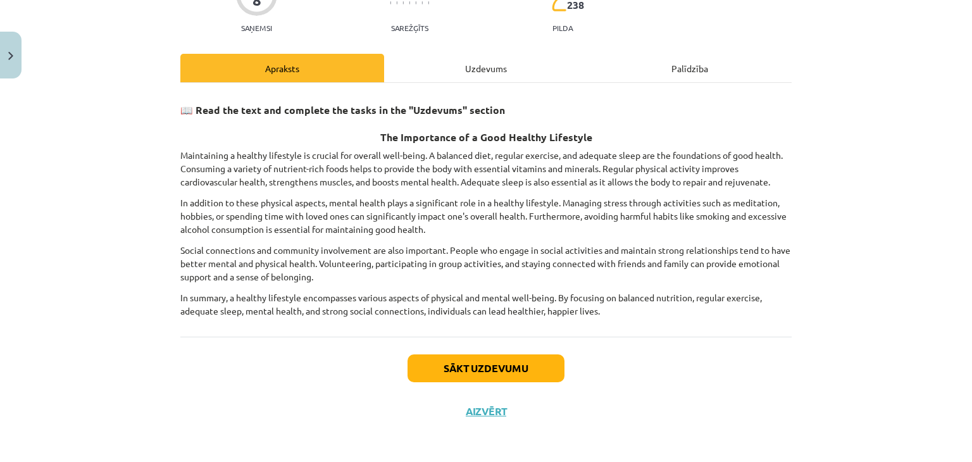
scroll to position [133, 0]
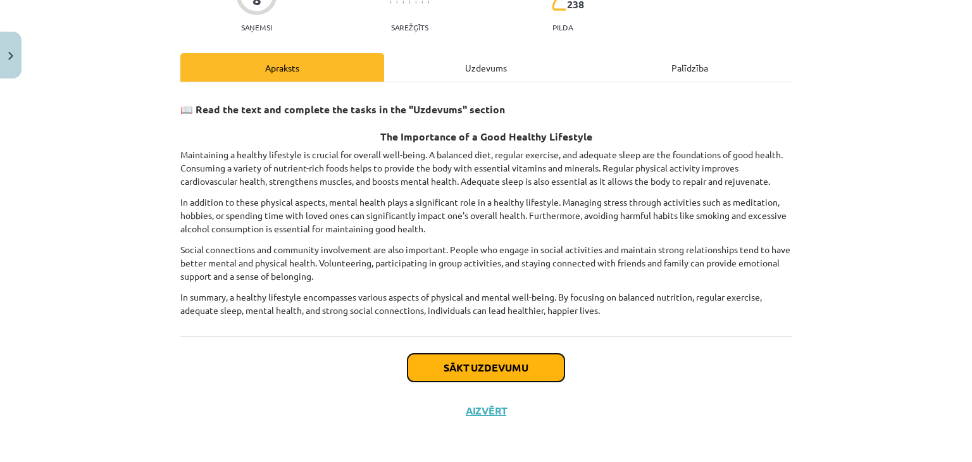
click at [492, 375] on button "Sākt uzdevumu" at bounding box center [486, 368] width 157 height 28
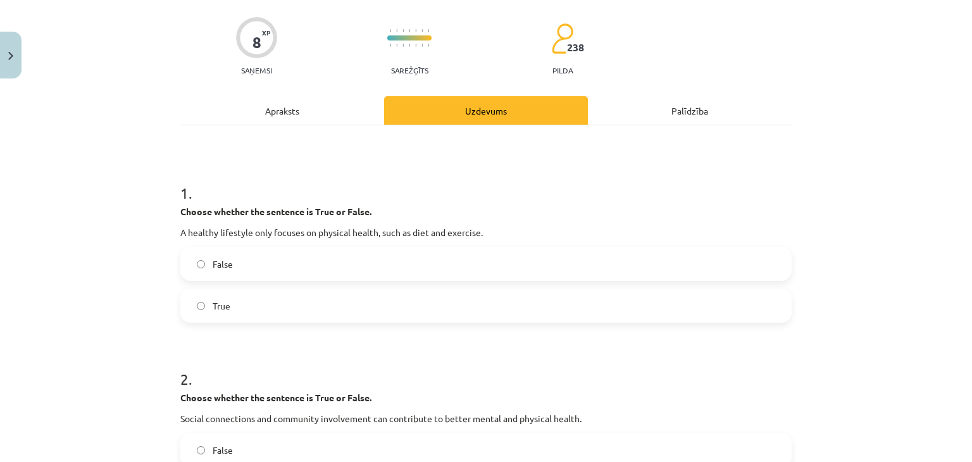
scroll to position [92, 0]
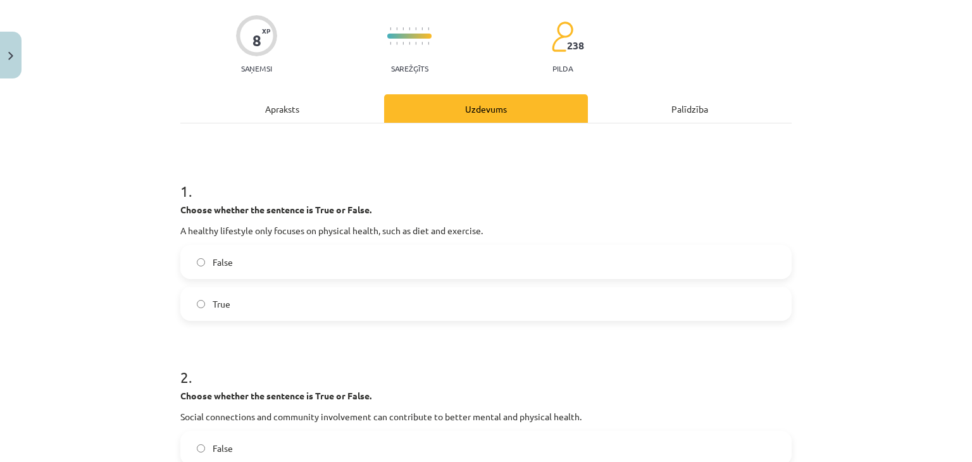
click at [285, 253] on label "False" at bounding box center [486, 262] width 609 height 32
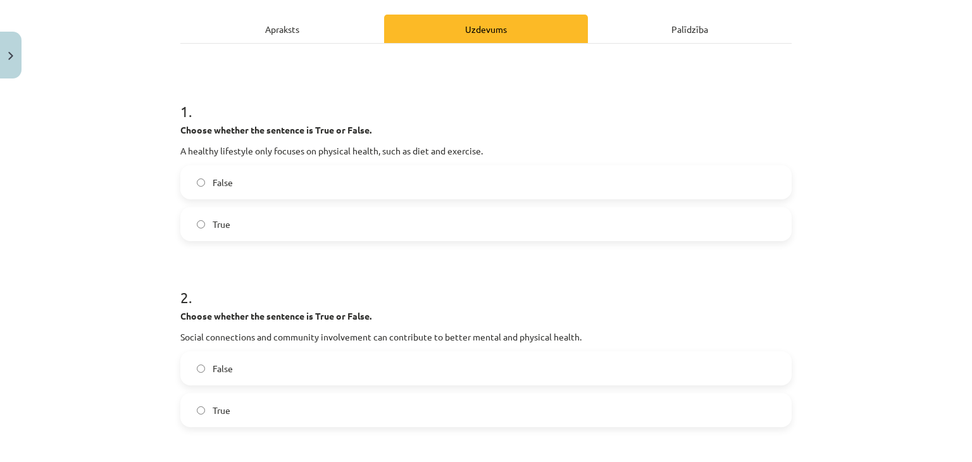
scroll to position [193, 0]
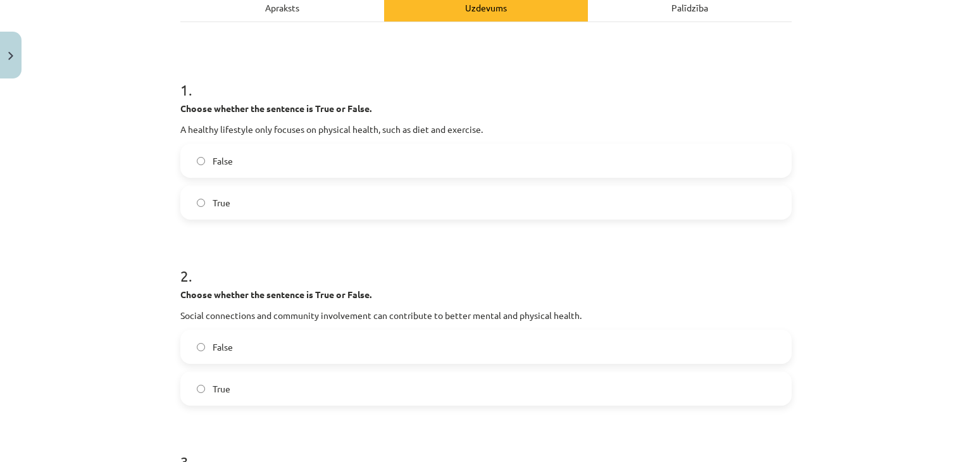
click at [259, 384] on label "True" at bounding box center [486, 389] width 609 height 32
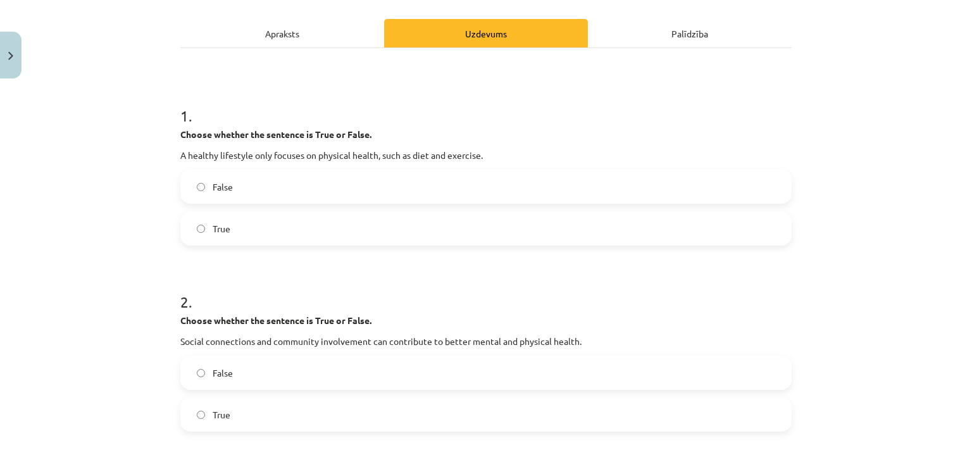
scroll to position [0, 0]
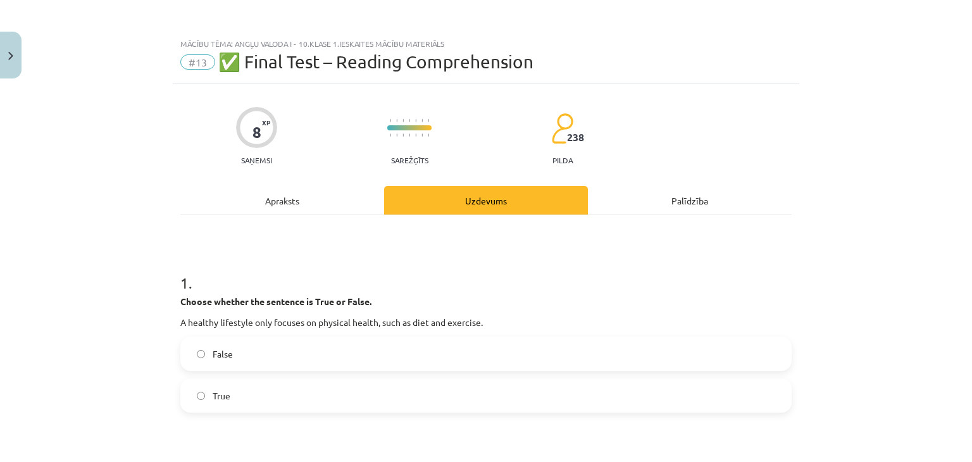
click at [294, 193] on div "Apraksts" at bounding box center [282, 200] width 204 height 28
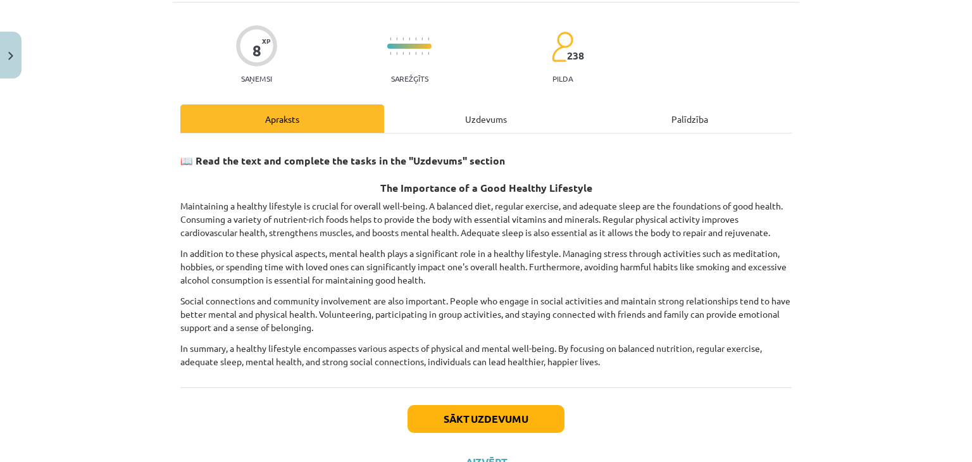
scroll to position [85, 0]
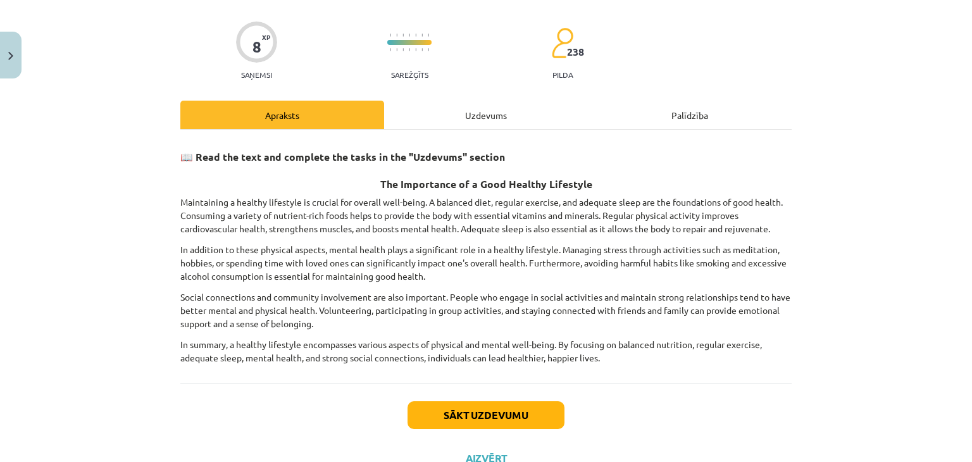
click at [473, 120] on div "Uzdevums" at bounding box center [486, 115] width 204 height 28
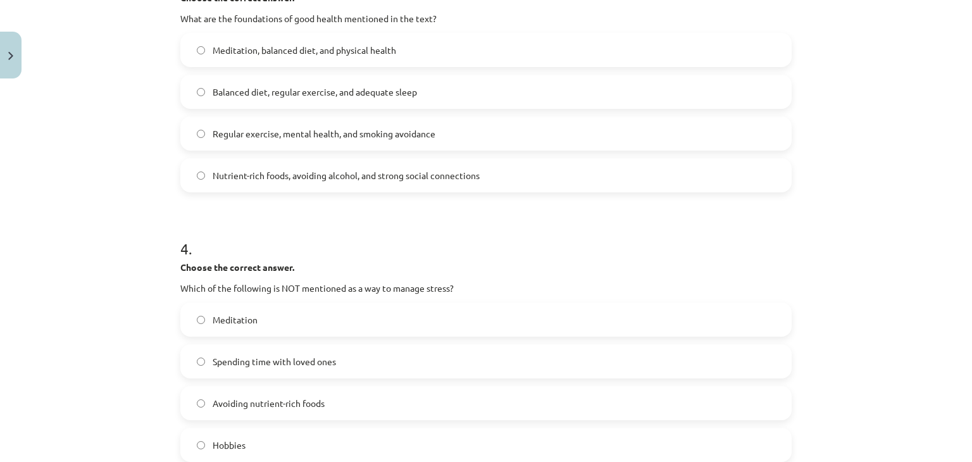
scroll to position [823, 0]
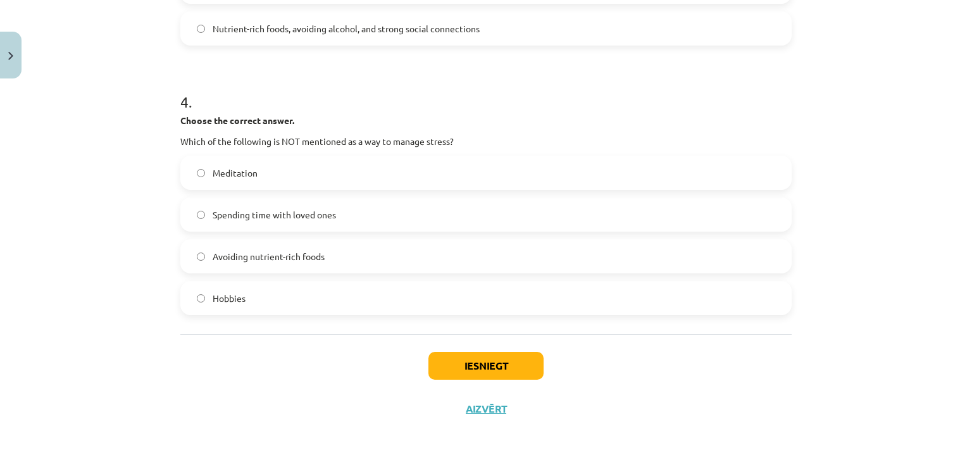
click at [298, 266] on label "Avoiding nutrient-rich foods" at bounding box center [486, 256] width 609 height 32
click at [468, 359] on button "Iesniegt" at bounding box center [485, 366] width 115 height 28
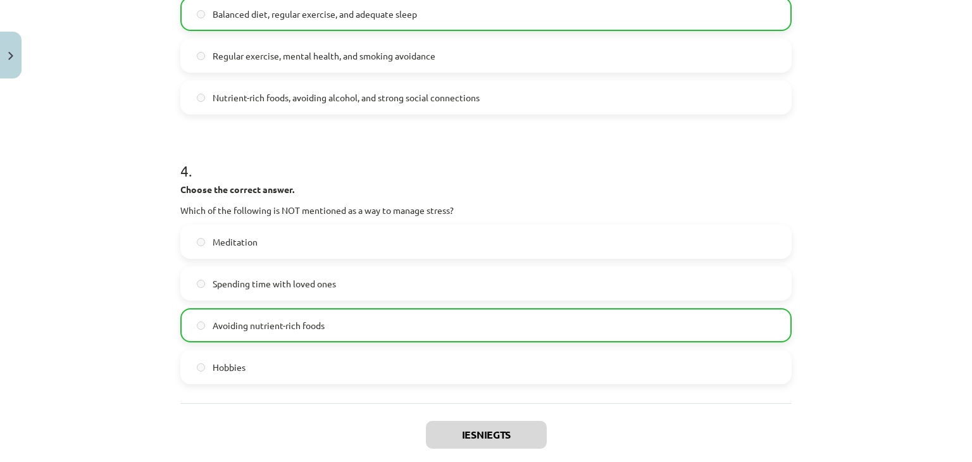
scroll to position [863, 0]
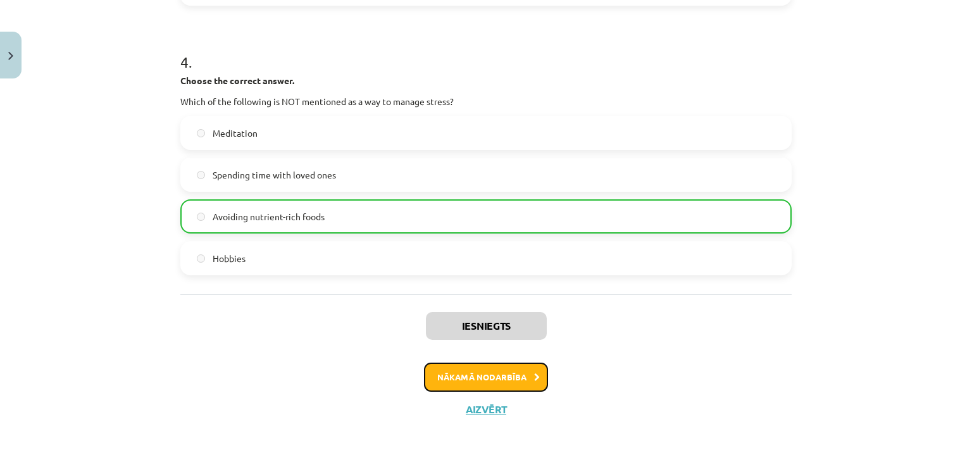
click at [497, 381] on button "Nākamā nodarbība" at bounding box center [486, 377] width 124 height 29
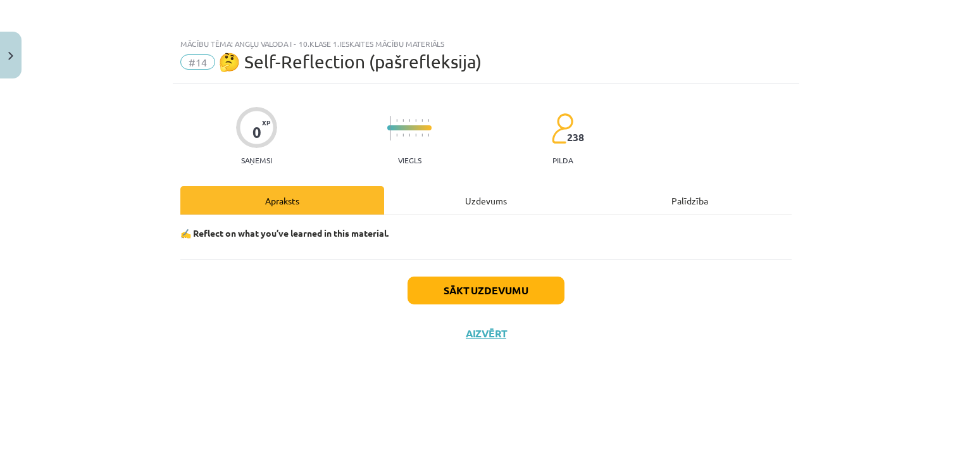
scroll to position [0, 0]
click at [487, 299] on button "Sākt uzdevumu" at bounding box center [486, 291] width 157 height 28
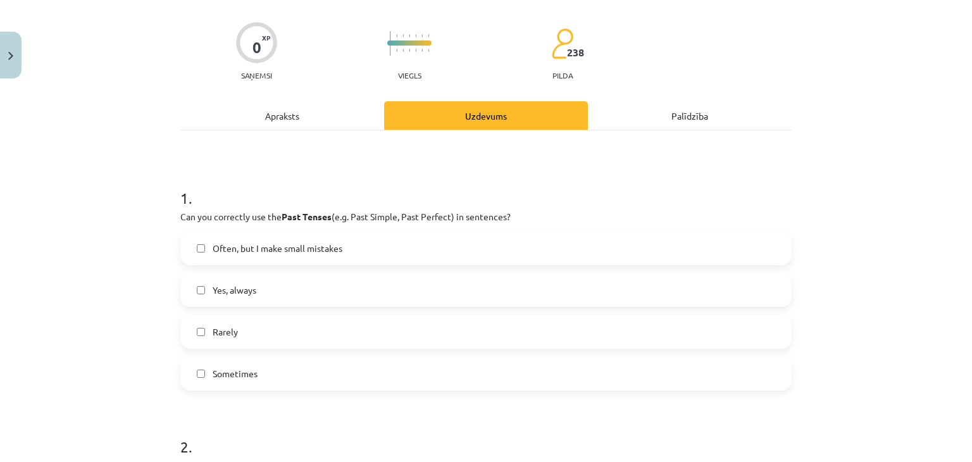
scroll to position [93, 0]
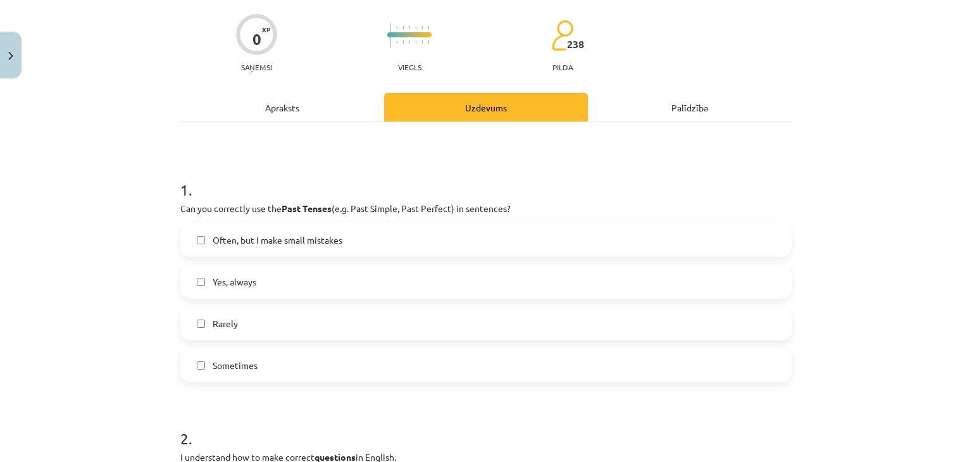
click at [271, 244] on span "Often, but I make small mistakes" at bounding box center [278, 240] width 130 height 13
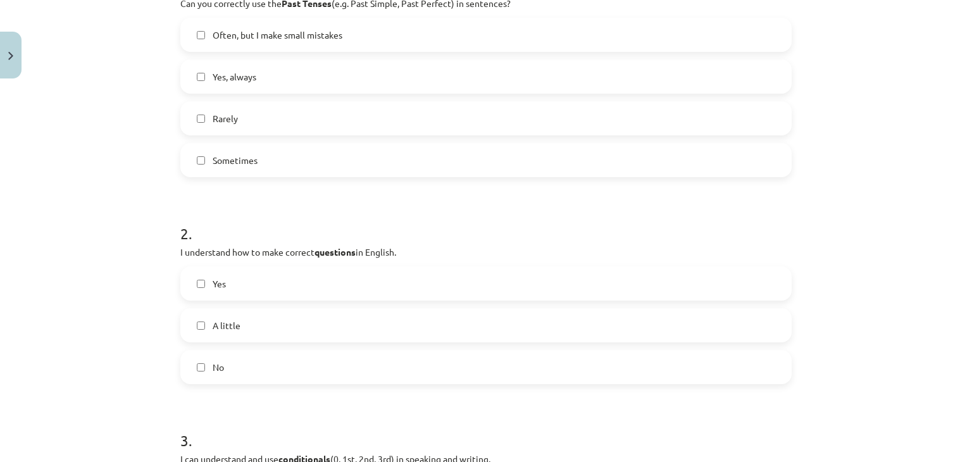
scroll to position [301, 0]
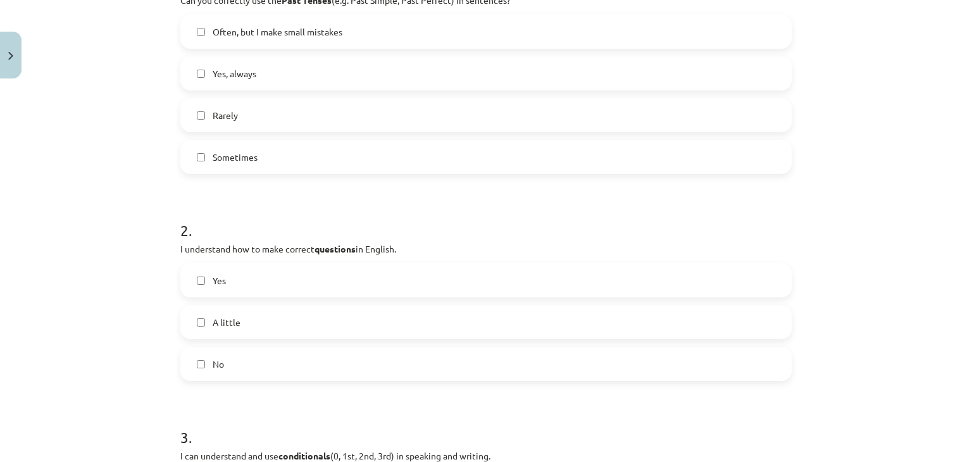
click at [261, 290] on label "Yes" at bounding box center [486, 281] width 609 height 32
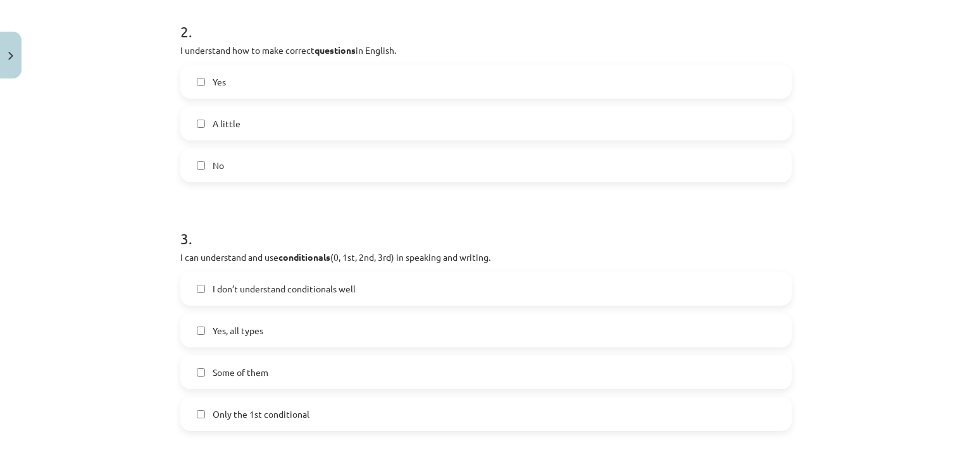
scroll to position [513, 0]
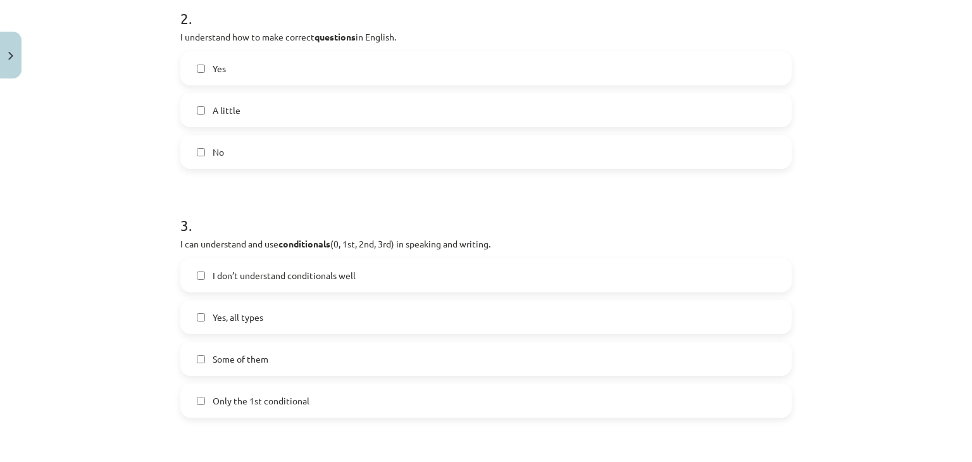
click at [316, 288] on label "I don’t understand conditionals well" at bounding box center [486, 275] width 609 height 32
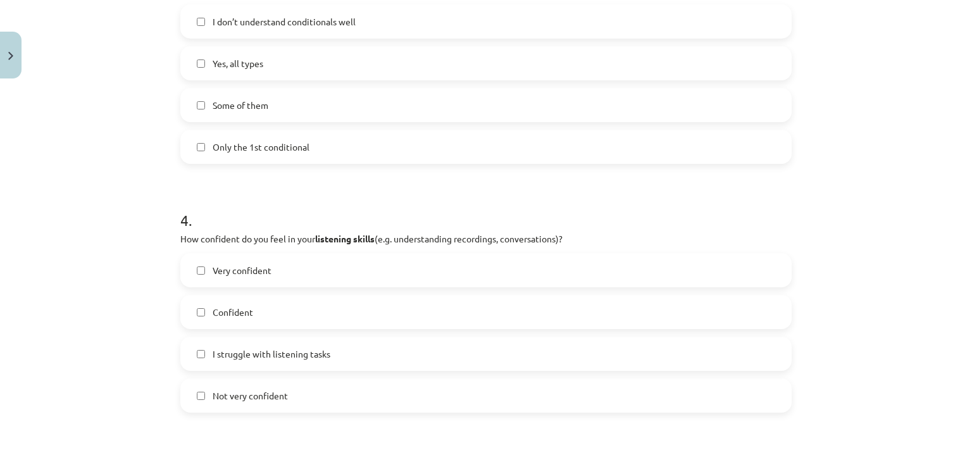
scroll to position [766, 0]
click at [275, 412] on div "Not very confident" at bounding box center [485, 396] width 611 height 34
click at [231, 390] on span "Not very confident" at bounding box center [250, 396] width 75 height 13
click at [253, 272] on label "Well" at bounding box center [486, 271] width 609 height 32
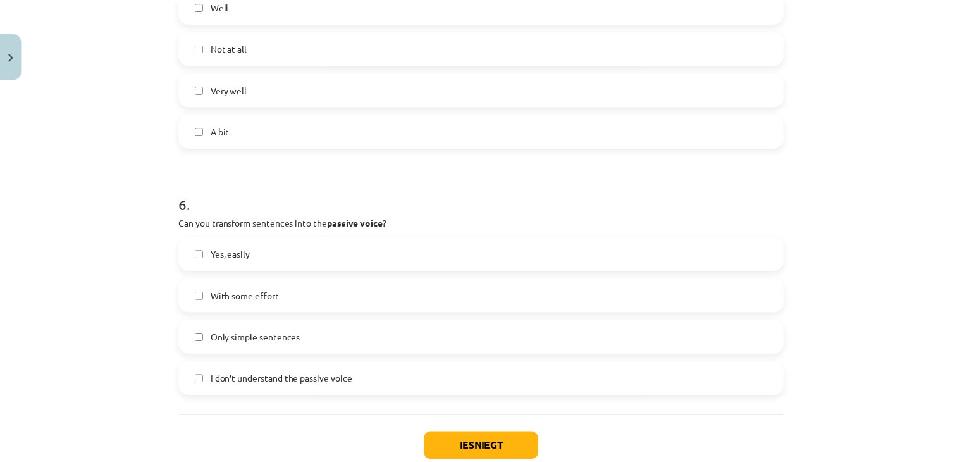
scroll to position [1283, 0]
click at [256, 293] on span "With some effort" at bounding box center [247, 293] width 69 height 13
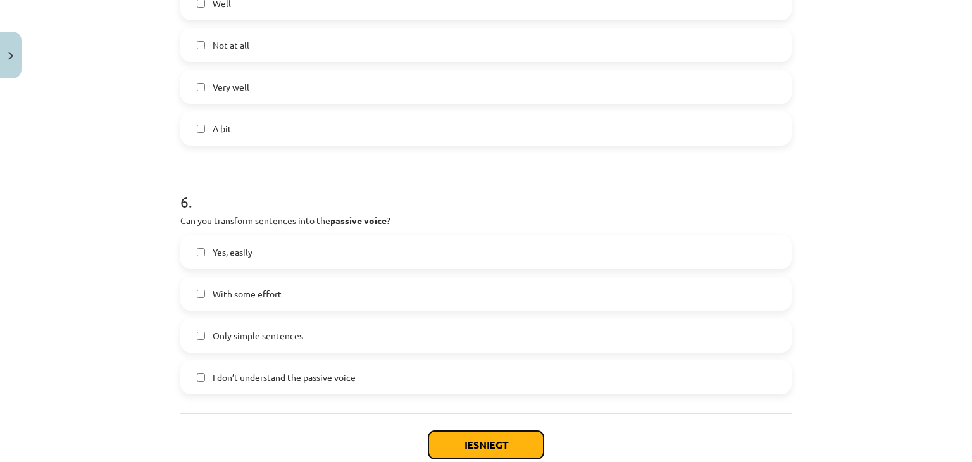
click at [507, 446] on button "Iesniegt" at bounding box center [485, 445] width 115 height 28
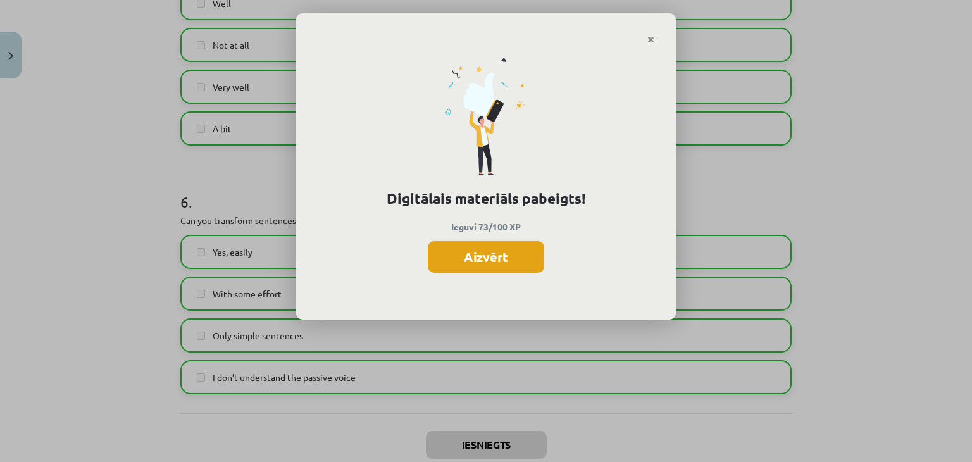
click at [504, 249] on button "Aizvērt" at bounding box center [486, 257] width 116 height 32
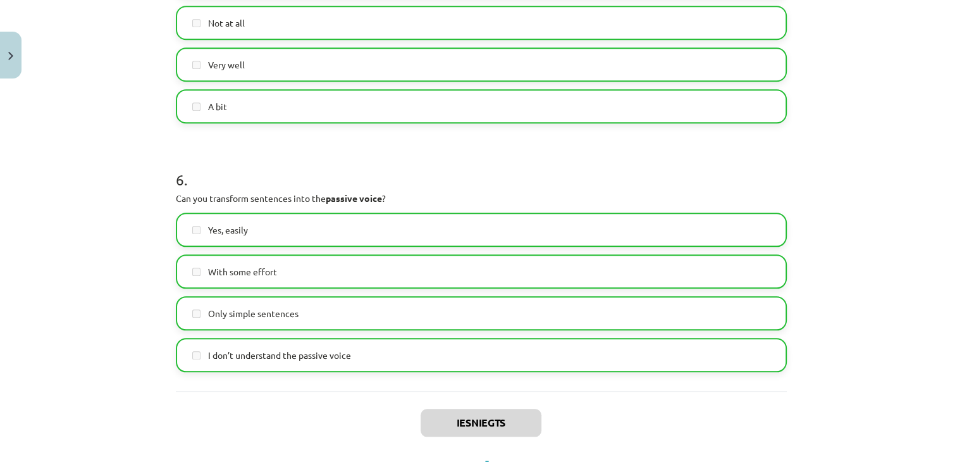
scroll to position [1362, 0]
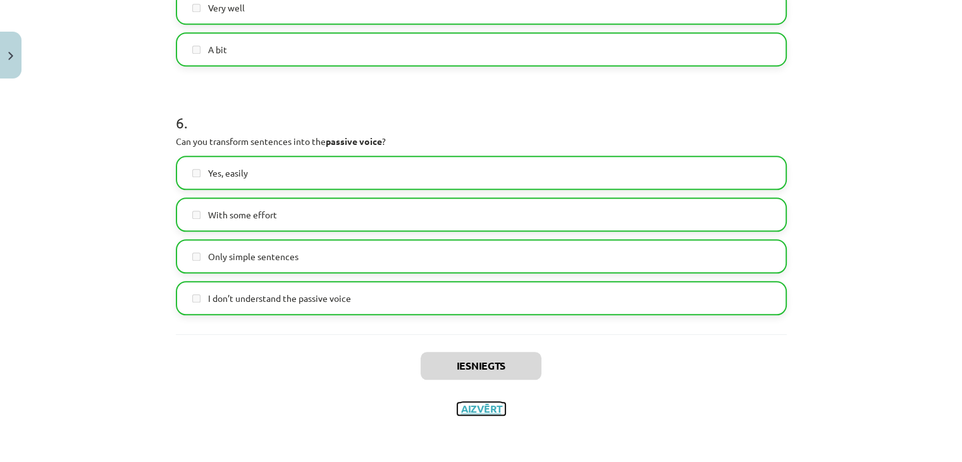
click at [481, 411] on button "Aizvērt" at bounding box center [482, 408] width 48 height 13
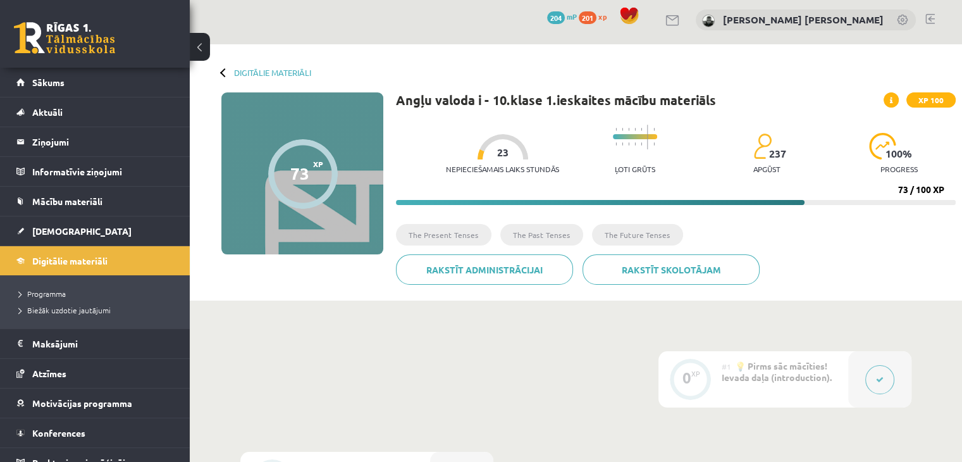
scroll to position [0, 0]
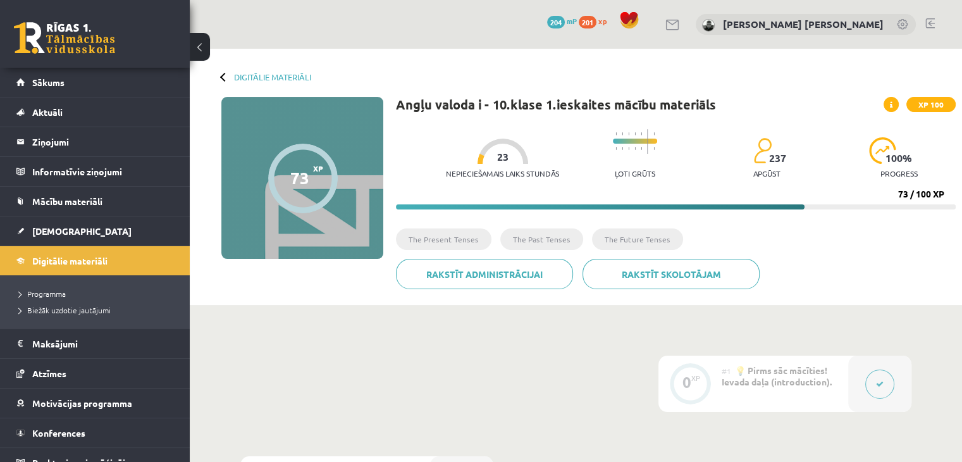
click at [276, 258] on div "73 XP XP 100" at bounding box center [302, 178] width 162 height 162
click at [282, 78] on link "Digitālie materiāli" at bounding box center [272, 76] width 77 height 9
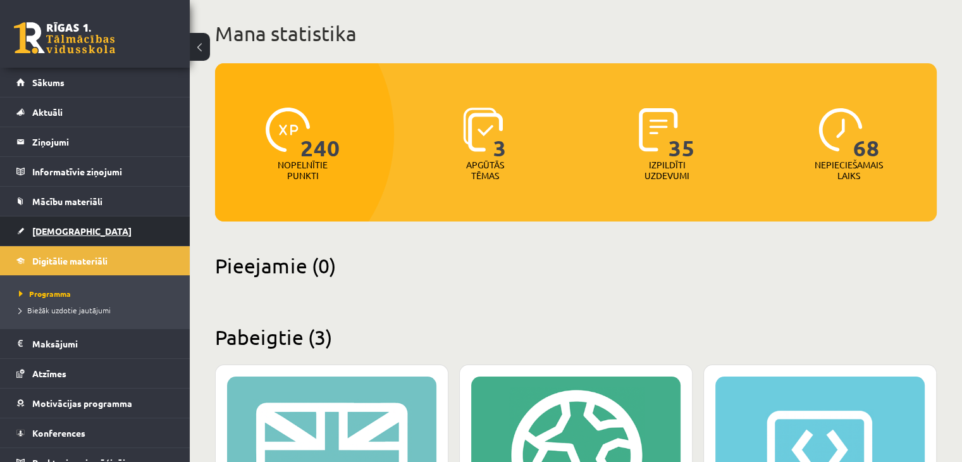
scroll to position [66, 0]
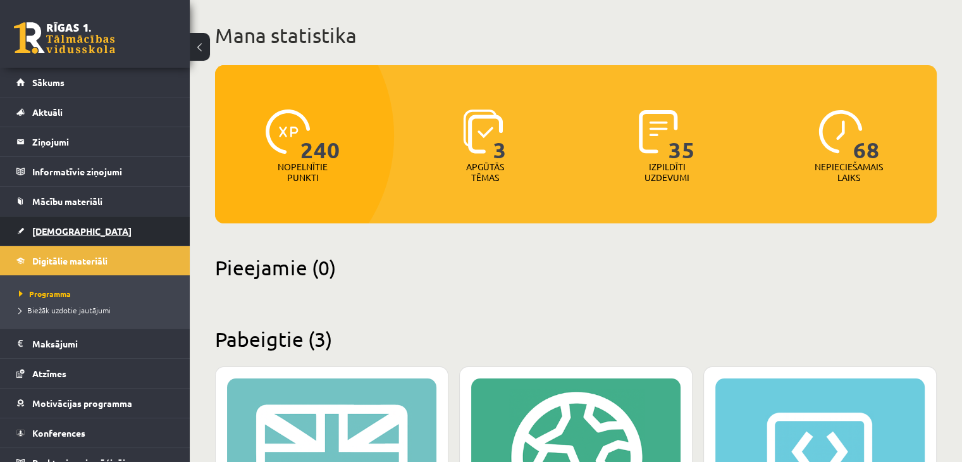
click at [147, 238] on link "[DEMOGRAPHIC_DATA]" at bounding box center [95, 230] width 158 height 29
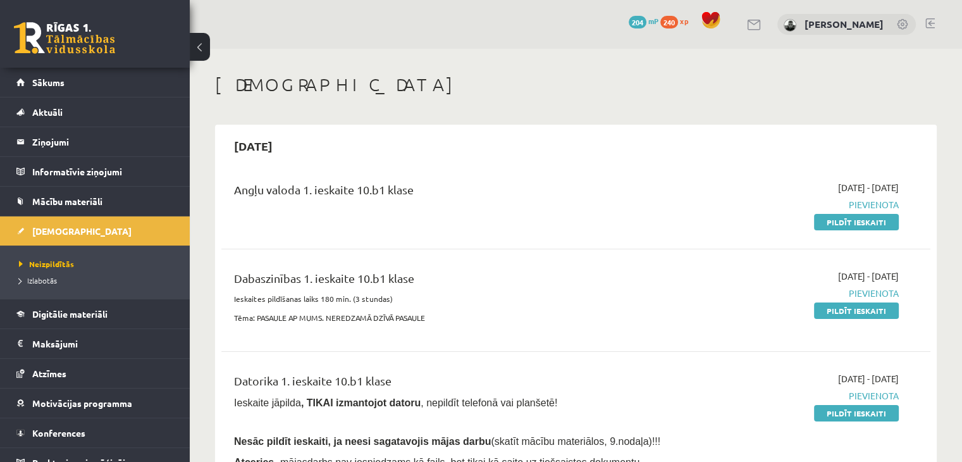
click at [931, 21] on link at bounding box center [930, 23] width 9 height 10
